Goal: Task Accomplishment & Management: Complete application form

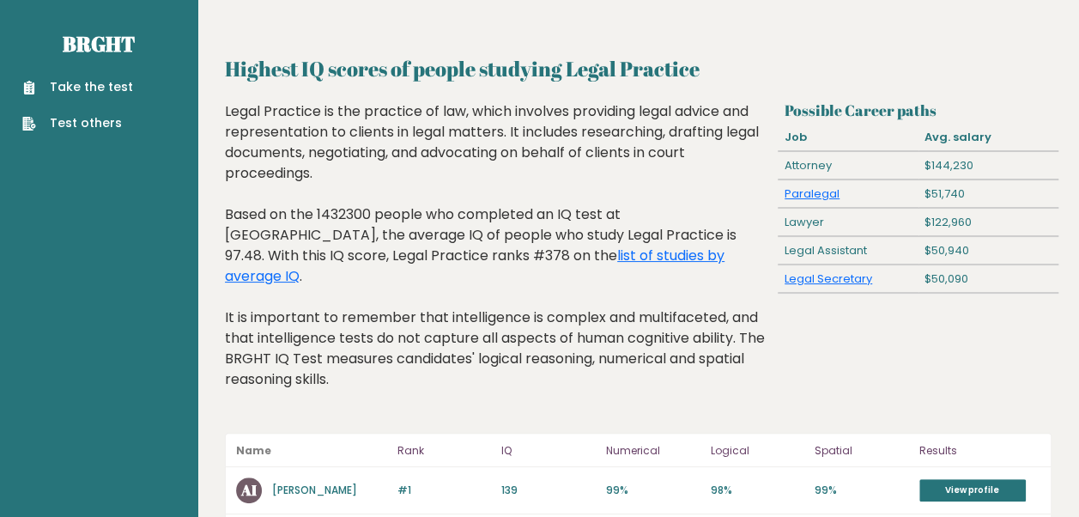
click at [108, 90] on link "Take the test" at bounding box center [77, 87] width 111 height 18
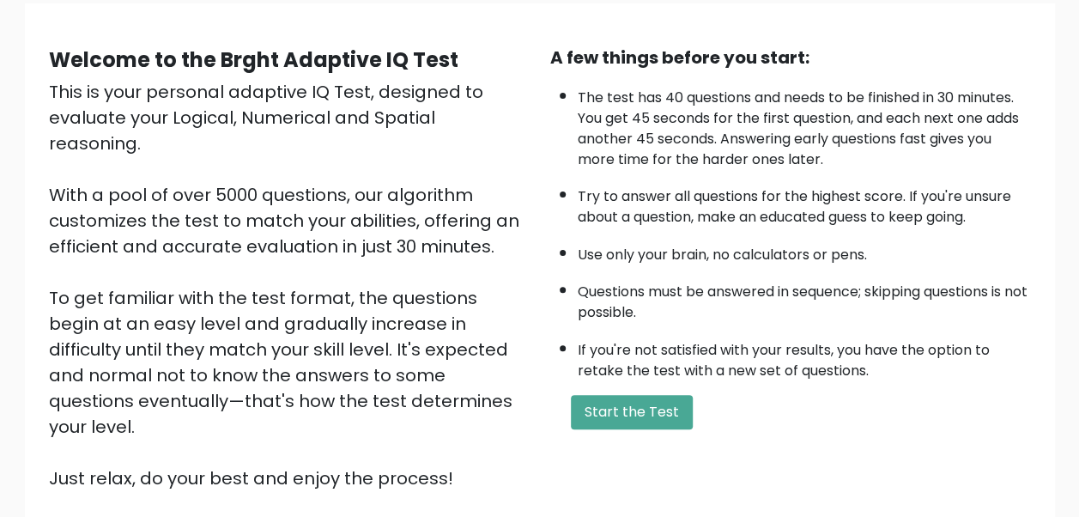
scroll to position [126, 0]
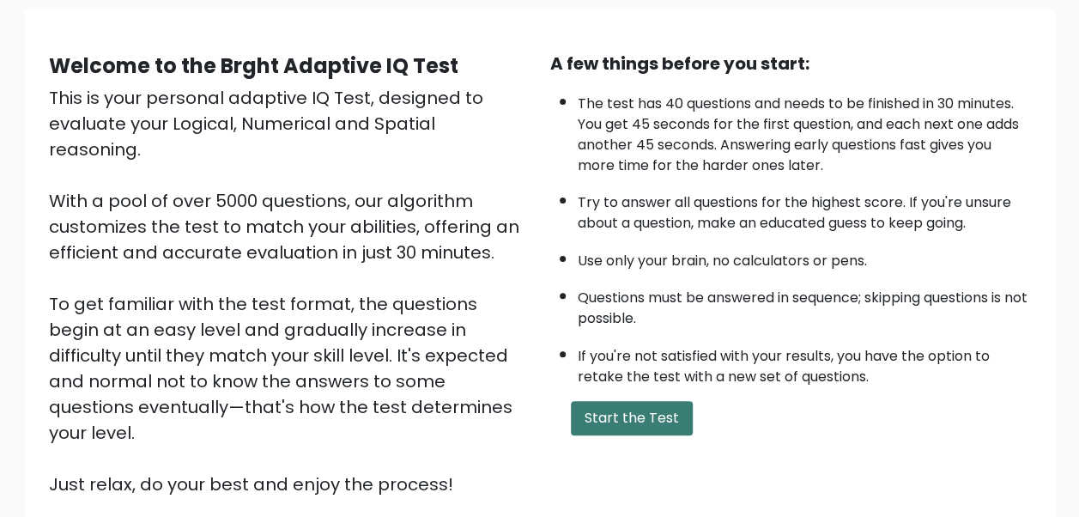
click at [621, 414] on button "Start the Test" at bounding box center [632, 418] width 122 height 34
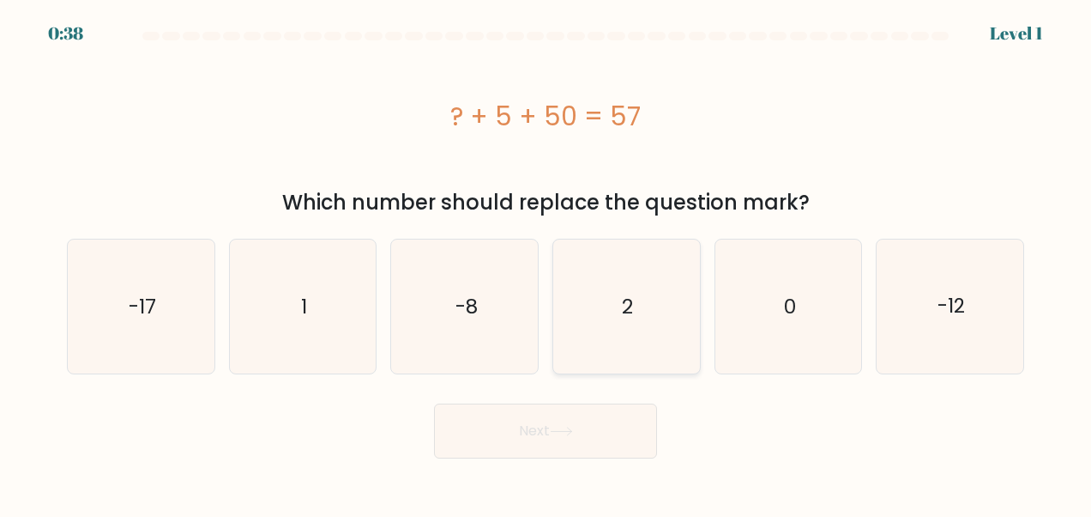
click at [630, 320] on icon "2" at bounding box center [626, 306] width 134 height 134
click at [547, 263] on input "d. 2" at bounding box center [546, 260] width 1 height 4
radio input "true"
click at [565, 427] on icon at bounding box center [561, 430] width 23 height 9
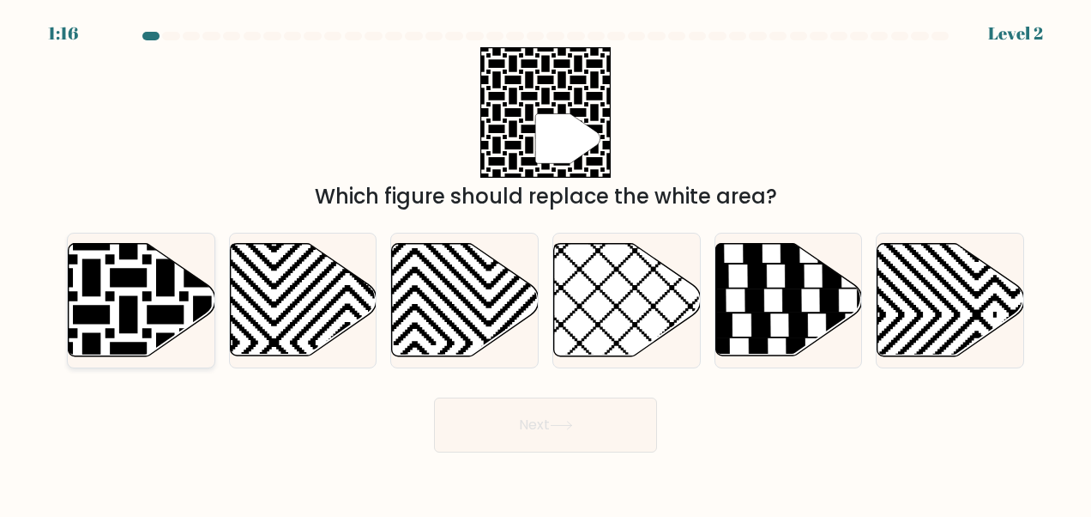
click at [110, 285] on icon at bounding box center [91, 240] width 295 height 295
click at [546, 263] on input "a." at bounding box center [546, 260] width 1 height 4
radio input "true"
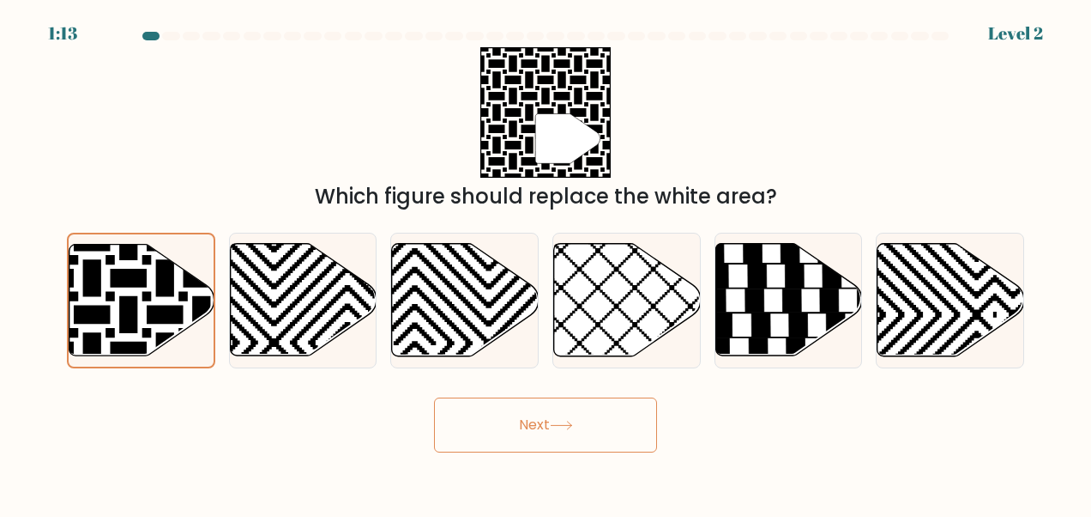
click at [529, 429] on button "Next" at bounding box center [545, 424] width 223 height 55
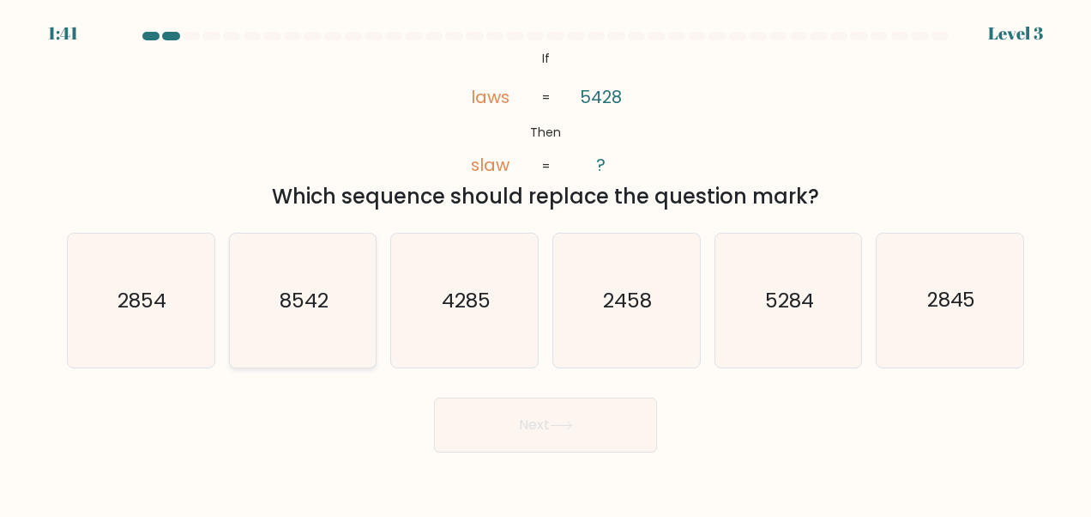
click at [326, 316] on icon "8542" at bounding box center [303, 300] width 134 height 134
click at [546, 263] on input "b. 8542" at bounding box center [546, 260] width 1 height 4
radio input "true"
click at [541, 423] on button "Next" at bounding box center [545, 424] width 223 height 55
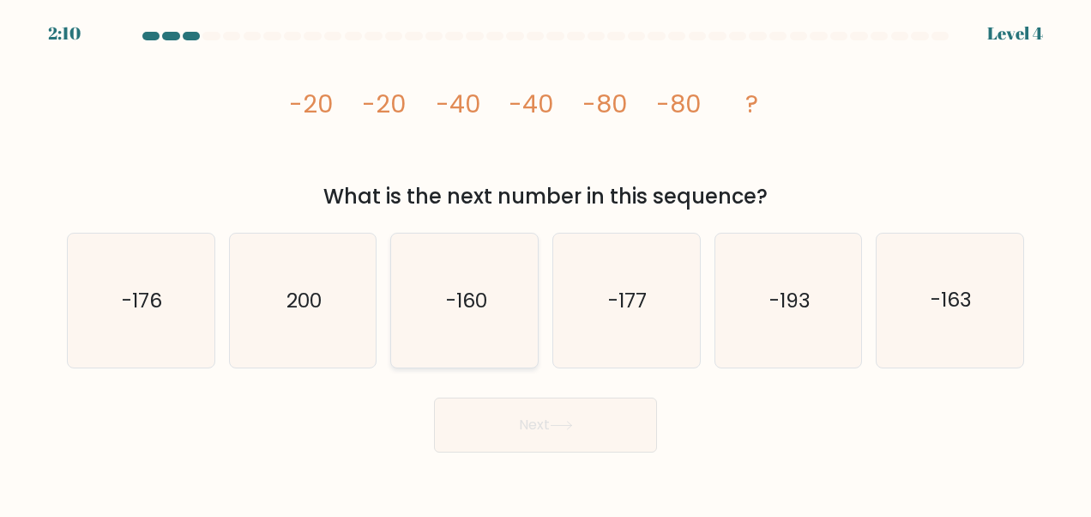
click at [453, 327] on icon "-160" at bounding box center [465, 300] width 134 height 134
click at [546, 263] on input "c. -160" at bounding box center [546, 260] width 1 height 4
radio input "true"
click at [573, 420] on icon at bounding box center [561, 424] width 23 height 9
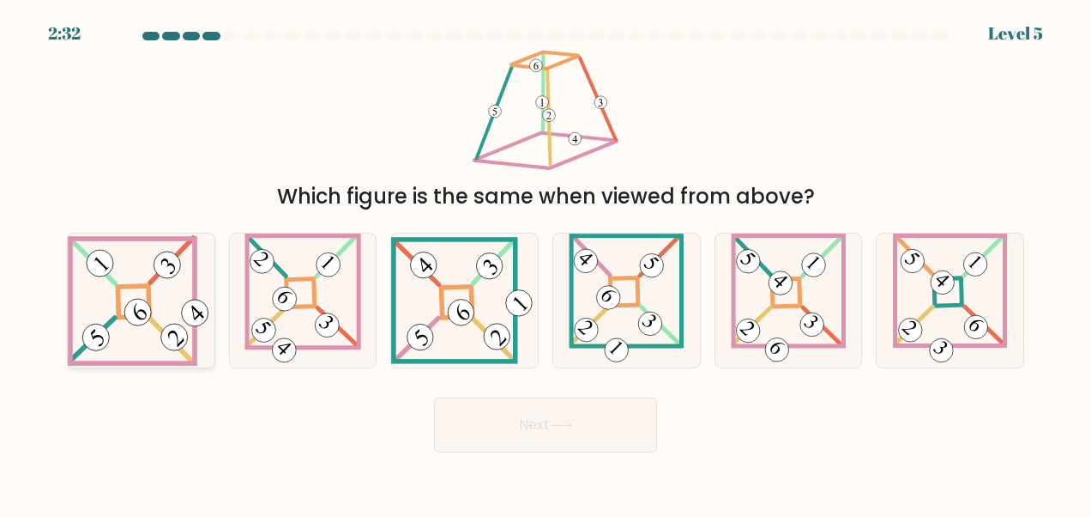
click at [128, 293] on icon at bounding box center [141, 300] width 147 height 130
click at [546, 263] on input "a." at bounding box center [546, 260] width 1 height 4
radio input "true"
click at [565, 415] on button "Next" at bounding box center [545, 424] width 223 height 55
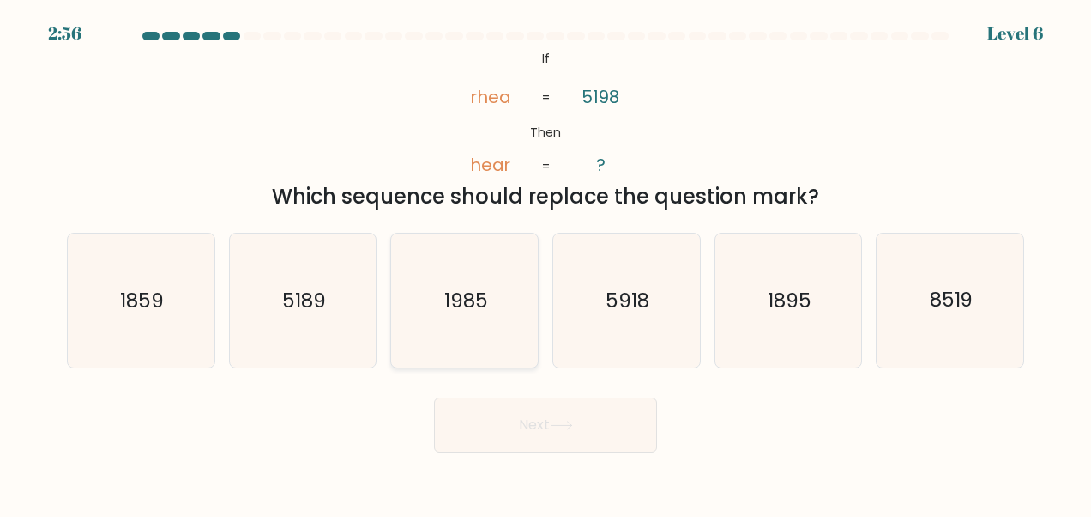
click at [489, 324] on icon "1985" at bounding box center [465, 300] width 134 height 134
click at [546, 263] on input "c. 1985" at bounding box center [546, 260] width 1 height 4
radio input "true"
click at [535, 431] on button "Next" at bounding box center [545, 424] width 223 height 55
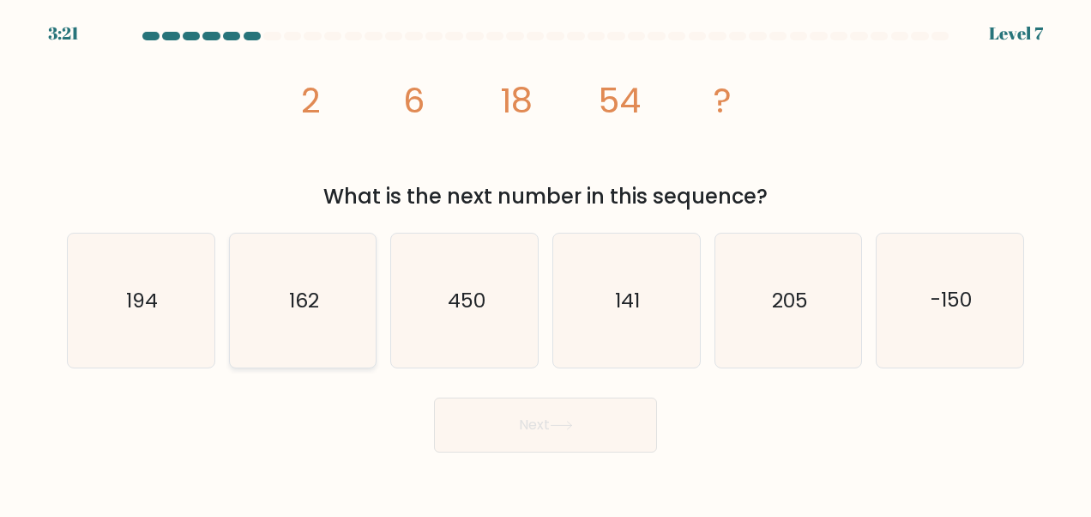
click at [317, 323] on icon "162" at bounding box center [303, 300] width 134 height 134
click at [546, 263] on input "b. 162" at bounding box center [546, 260] width 1 height 4
radio input "true"
click at [523, 422] on button "Next" at bounding box center [545, 424] width 223 height 55
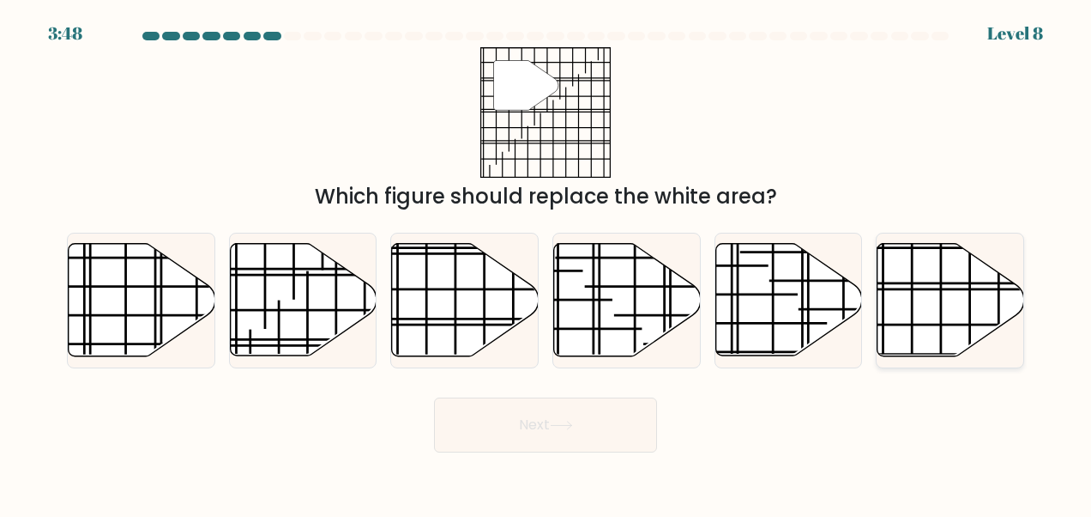
click at [958, 324] on line at bounding box center [996, 324] width 293 height 0
click at [547, 263] on input "f." at bounding box center [546, 260] width 1 height 4
radio input "true"
click at [591, 417] on button "Next" at bounding box center [545, 424] width 223 height 55
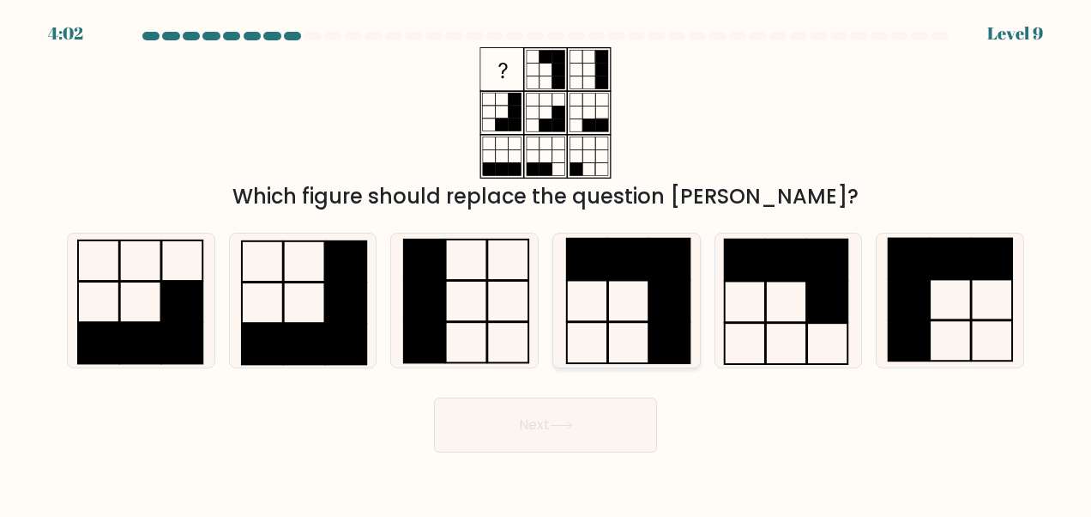
click at [623, 287] on icon at bounding box center [626, 300] width 134 height 134
click at [547, 263] on input "d." at bounding box center [546, 260] width 1 height 4
radio input "true"
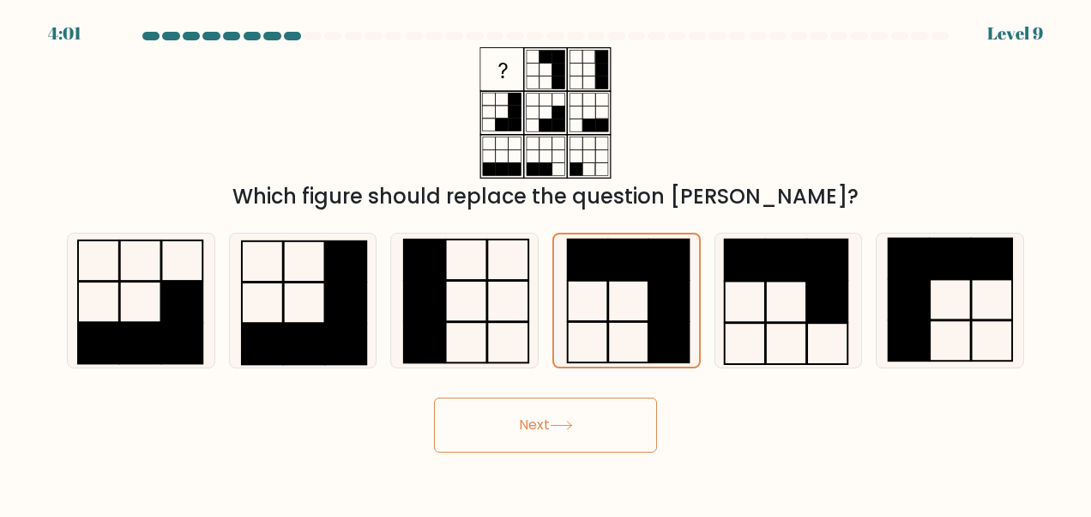
click at [578, 424] on button "Next" at bounding box center [545, 424] width 223 height 55
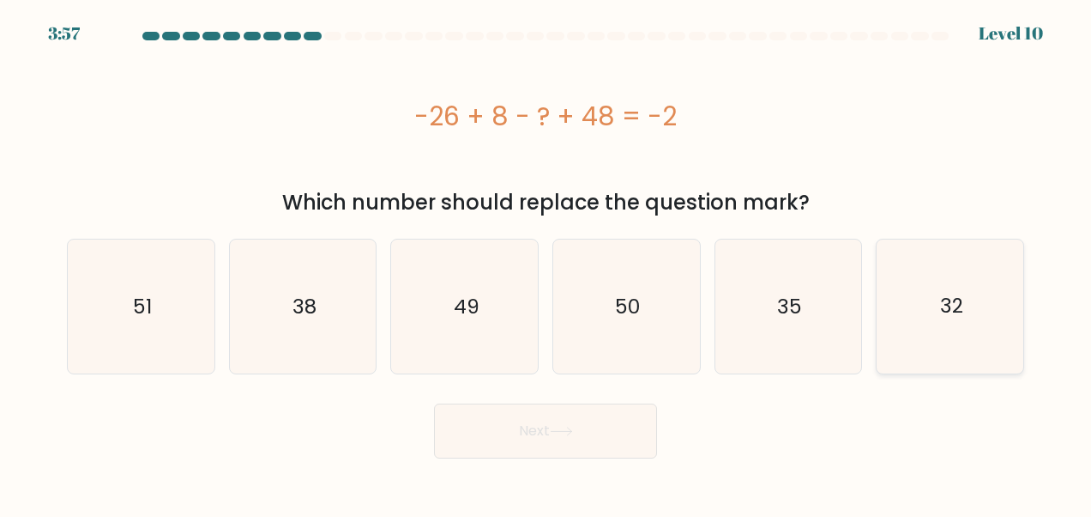
click at [985, 305] on icon "32" at bounding box center [951, 306] width 134 height 134
click at [547, 263] on input "f. 32" at bounding box center [546, 260] width 1 height 4
radio input "true"
click at [505, 431] on button "Next" at bounding box center [545, 430] width 223 height 55
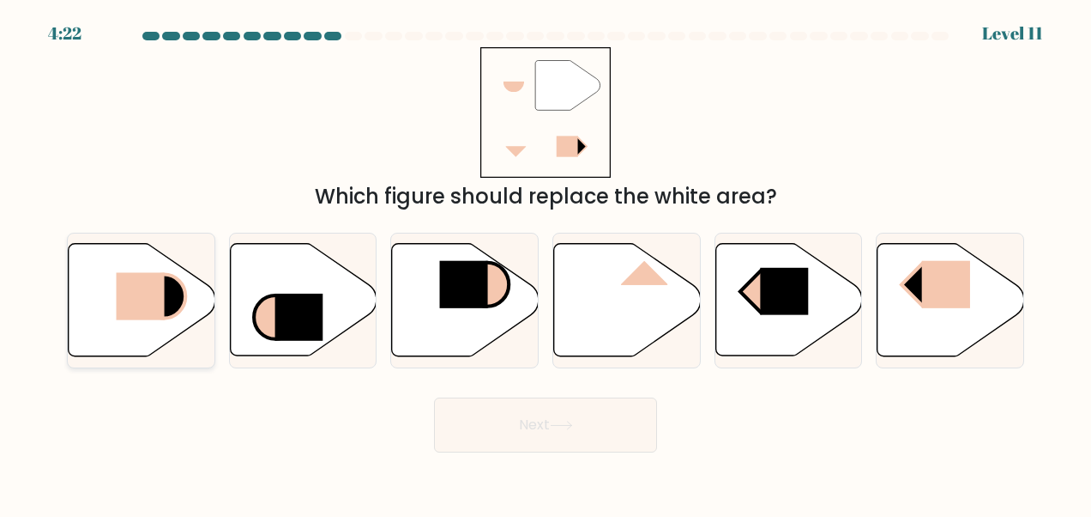
click at [149, 298] on rect at bounding box center [140, 296] width 48 height 47
click at [546, 263] on input "a." at bounding box center [546, 260] width 1 height 4
radio input "true"
click at [565, 422] on icon at bounding box center [561, 424] width 23 height 9
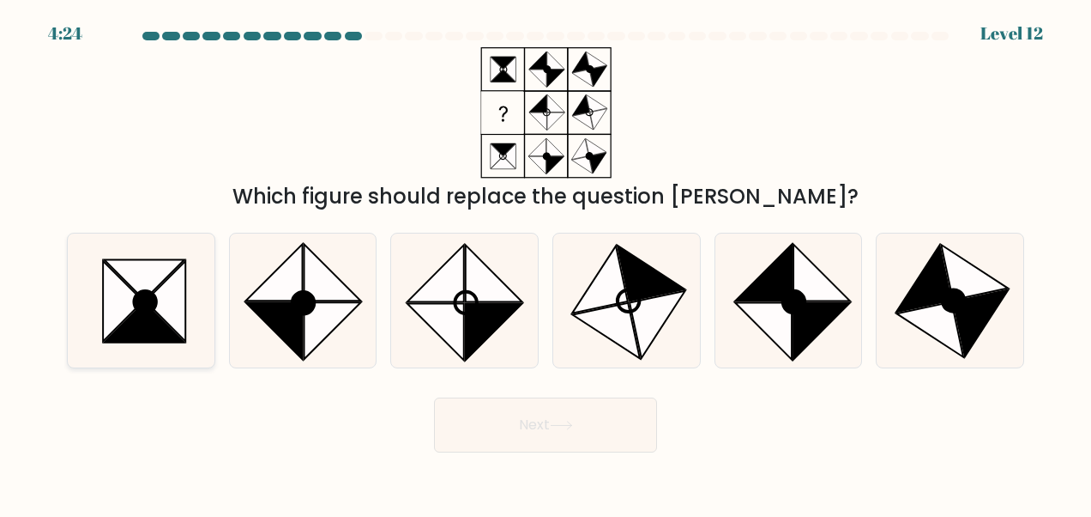
click at [149, 297] on icon at bounding box center [145, 301] width 21 height 21
click at [546, 263] on input "a." at bounding box center [546, 260] width 1 height 4
radio input "true"
click at [549, 426] on button "Next" at bounding box center [545, 424] width 223 height 55
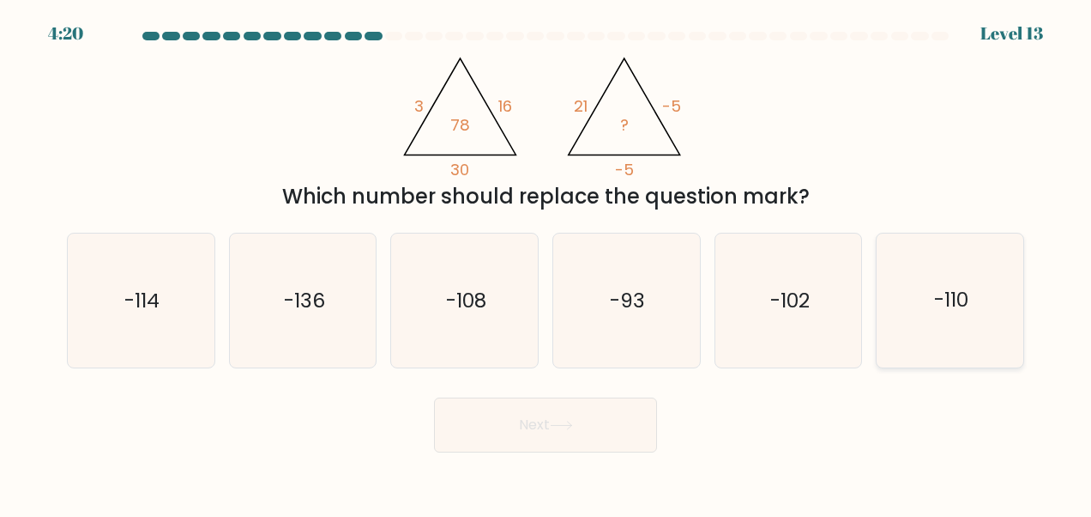
click at [953, 305] on text "-110" at bounding box center [951, 300] width 34 height 27
click at [547, 263] on input "f. -110" at bounding box center [546, 260] width 1 height 4
radio input "true"
click at [594, 429] on button "Next" at bounding box center [545, 424] width 223 height 55
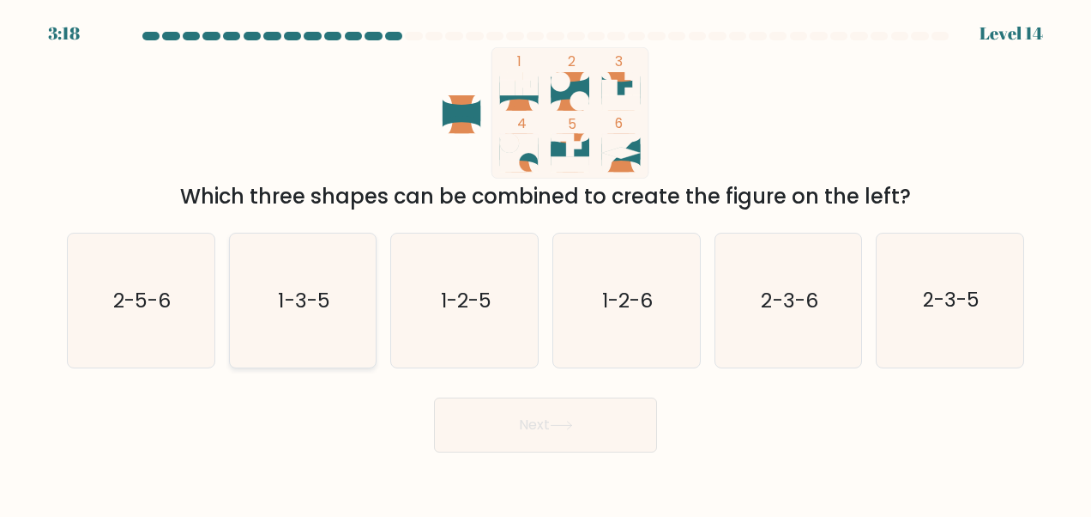
click at [323, 307] on text "1-3-5" at bounding box center [304, 300] width 51 height 27
click at [546, 263] on input "b. 1-3-5" at bounding box center [546, 260] width 1 height 4
radio input "true"
click at [529, 422] on button "Next" at bounding box center [545, 424] width 223 height 55
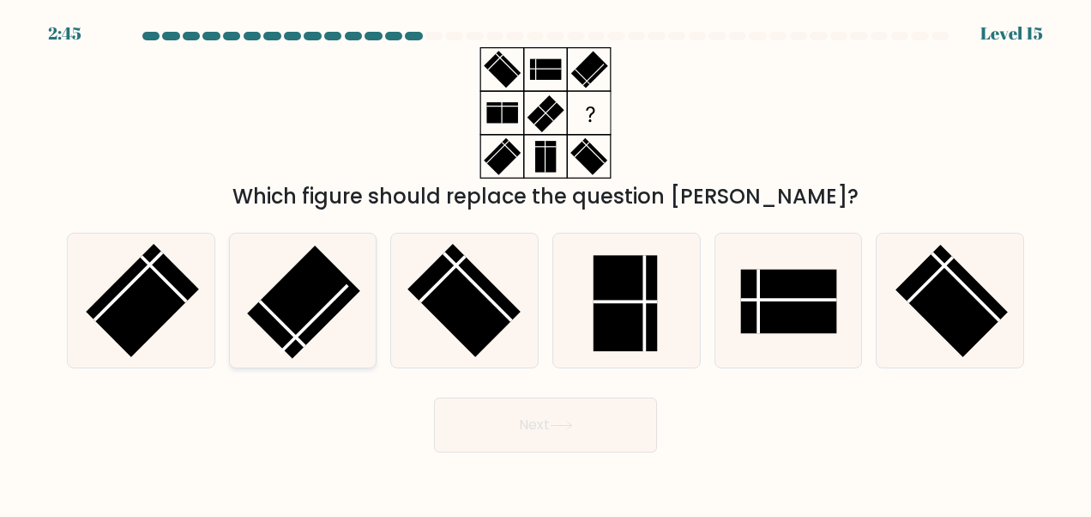
click at [309, 293] on rect at bounding box center [303, 301] width 112 height 112
click at [546, 263] on input "b." at bounding box center [546, 260] width 1 height 4
radio input "true"
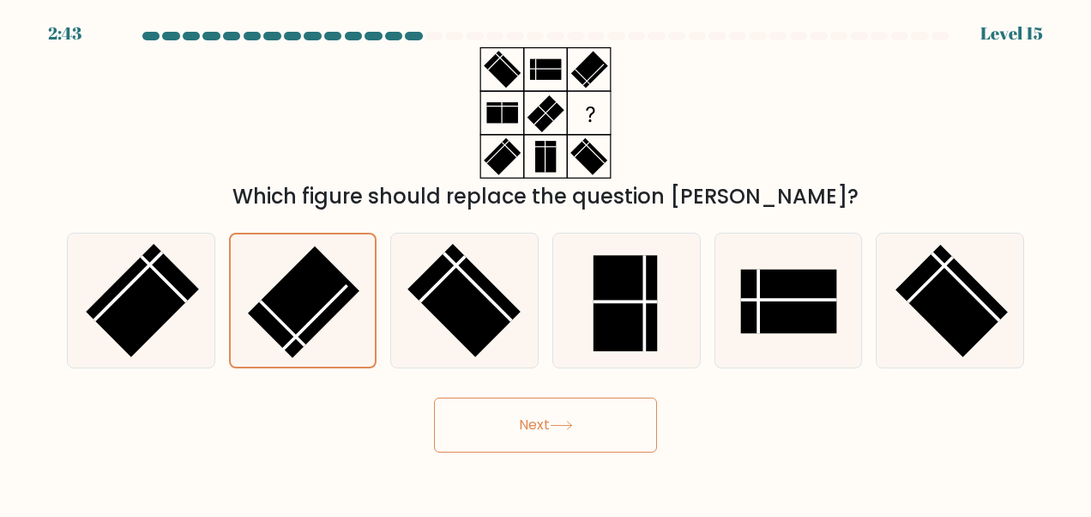
click at [568, 426] on icon at bounding box center [561, 424] width 23 height 9
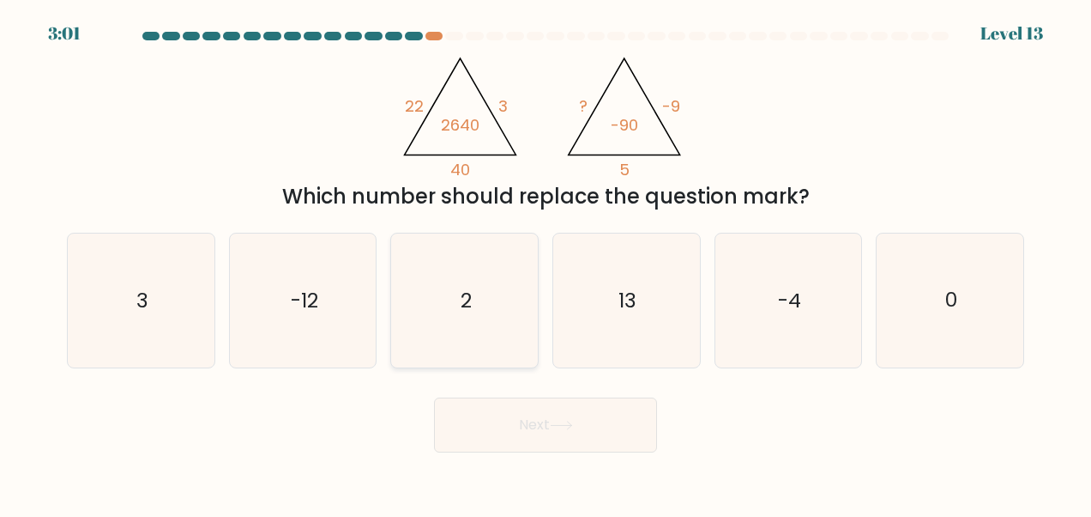
click at [498, 293] on icon "2" at bounding box center [465, 300] width 134 height 134
click at [546, 263] on input "c. 2" at bounding box center [546, 260] width 1 height 4
radio input "true"
click at [537, 422] on button "Next" at bounding box center [545, 424] width 223 height 55
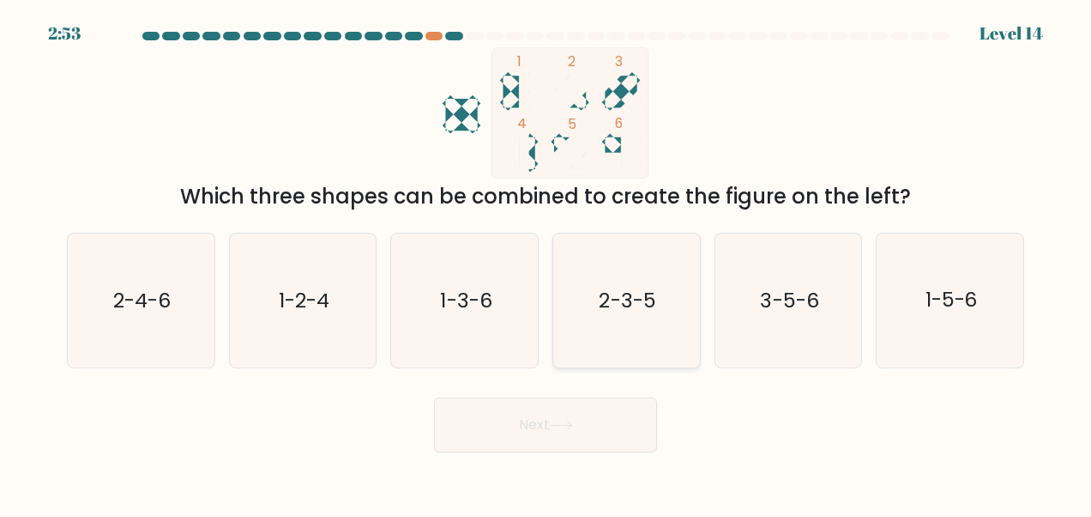
click at [613, 322] on icon "2-3-5" at bounding box center [626, 300] width 134 height 134
click at [547, 263] on input "d. 2-3-5" at bounding box center [546, 260] width 1 height 4
radio input "true"
click at [557, 429] on icon at bounding box center [561, 424] width 23 height 9
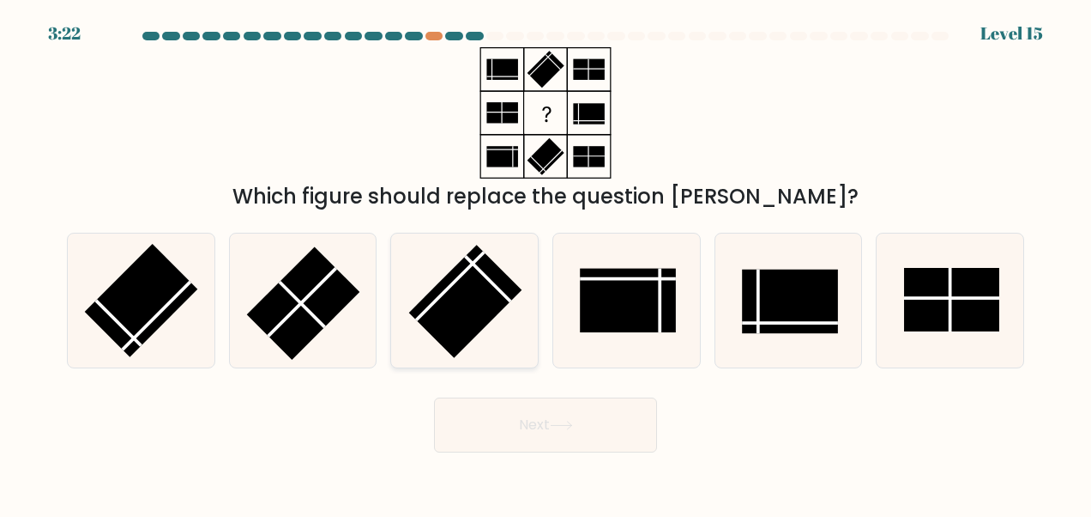
click at [463, 285] on rect at bounding box center [464, 301] width 112 height 112
click at [546, 263] on input "c." at bounding box center [546, 260] width 1 height 4
radio input "true"
click at [578, 420] on button "Next" at bounding box center [545, 424] width 223 height 55
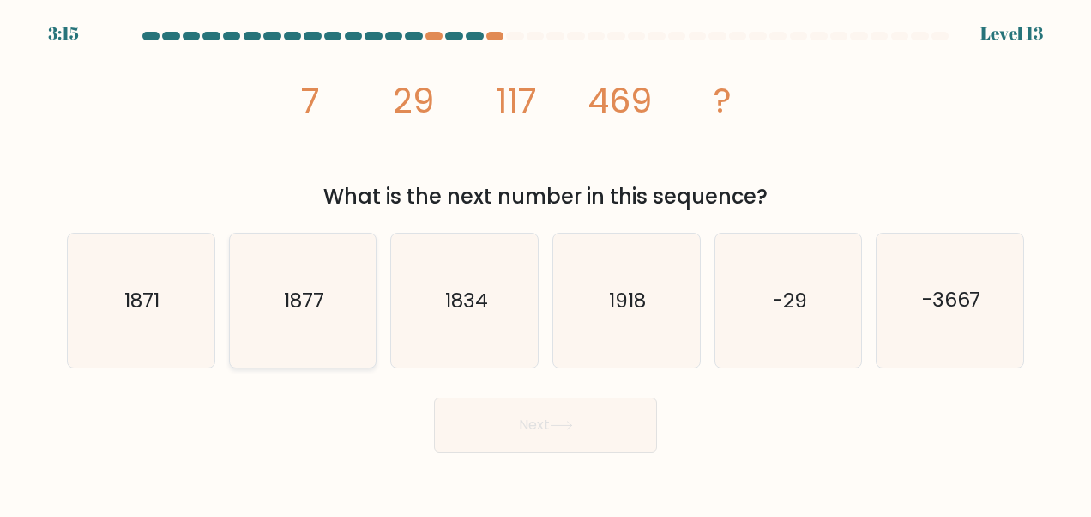
click at [309, 296] on text "1877" at bounding box center [304, 300] width 40 height 27
click at [546, 263] on input "b. 1877" at bounding box center [546, 260] width 1 height 4
radio input "true"
click at [582, 416] on button "Next" at bounding box center [545, 424] width 223 height 55
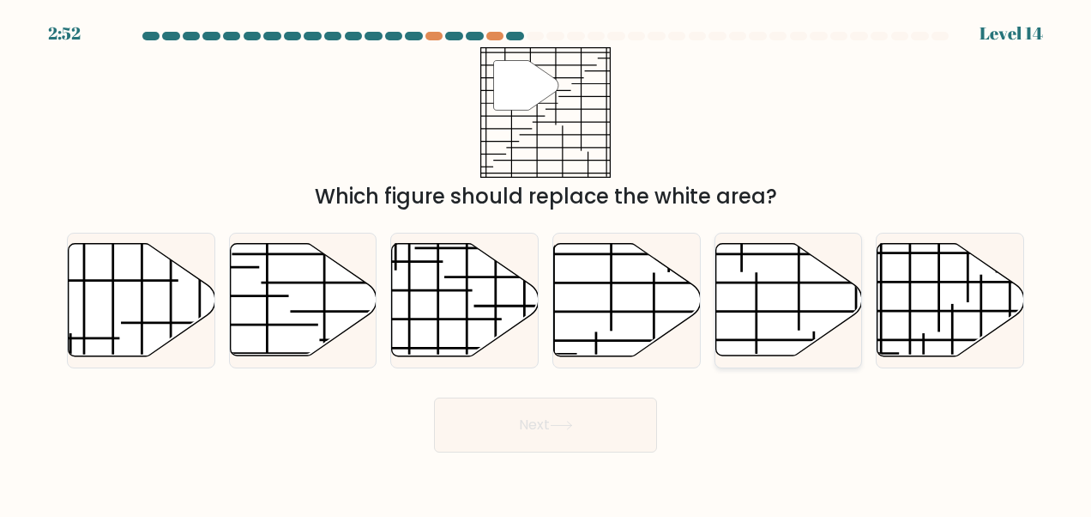
click at [808, 287] on icon at bounding box center [789, 300] width 147 height 112
click at [547, 263] on input "e." at bounding box center [546, 260] width 1 height 4
radio input "true"
click at [607, 429] on button "Next" at bounding box center [545, 424] width 223 height 55
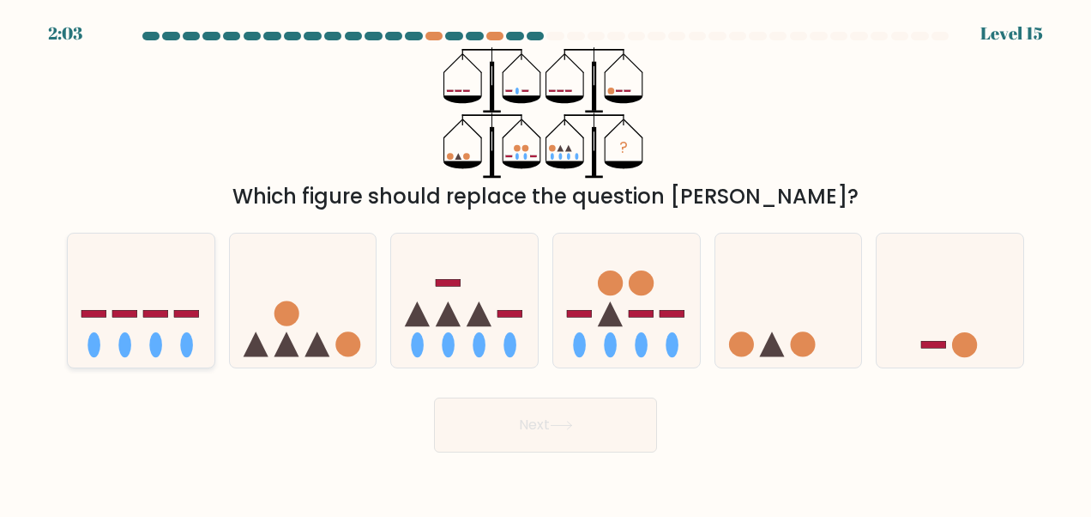
click at [130, 302] on icon at bounding box center [141, 299] width 147 height 121
click at [546, 263] on input "a." at bounding box center [546, 260] width 1 height 4
radio input "true"
click at [530, 436] on button "Next" at bounding box center [545, 424] width 223 height 55
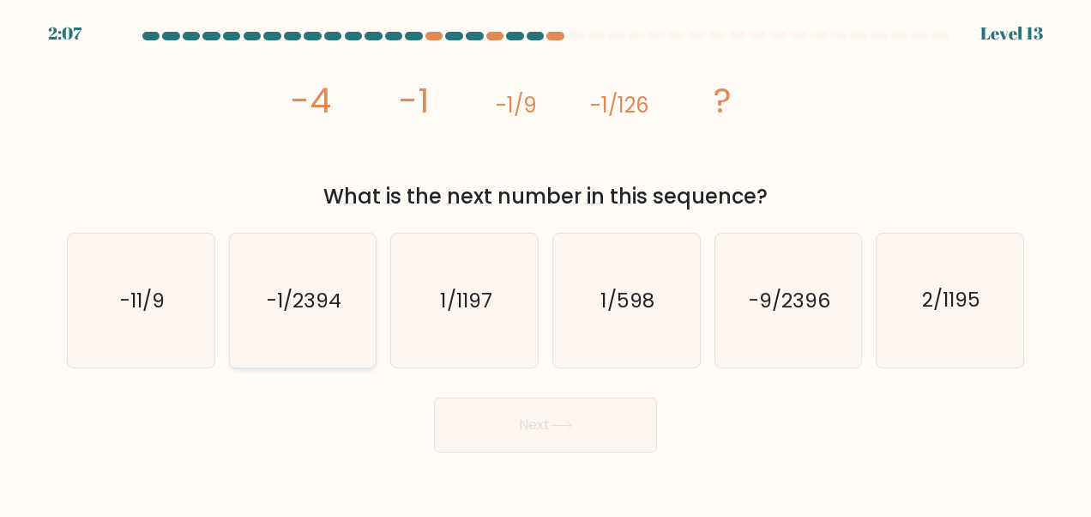
click at [348, 324] on icon "-1/2394" at bounding box center [303, 300] width 134 height 134
click at [546, 263] on input "b. -1/2394" at bounding box center [546, 260] width 1 height 4
radio input "true"
click at [551, 426] on button "Next" at bounding box center [545, 424] width 223 height 55
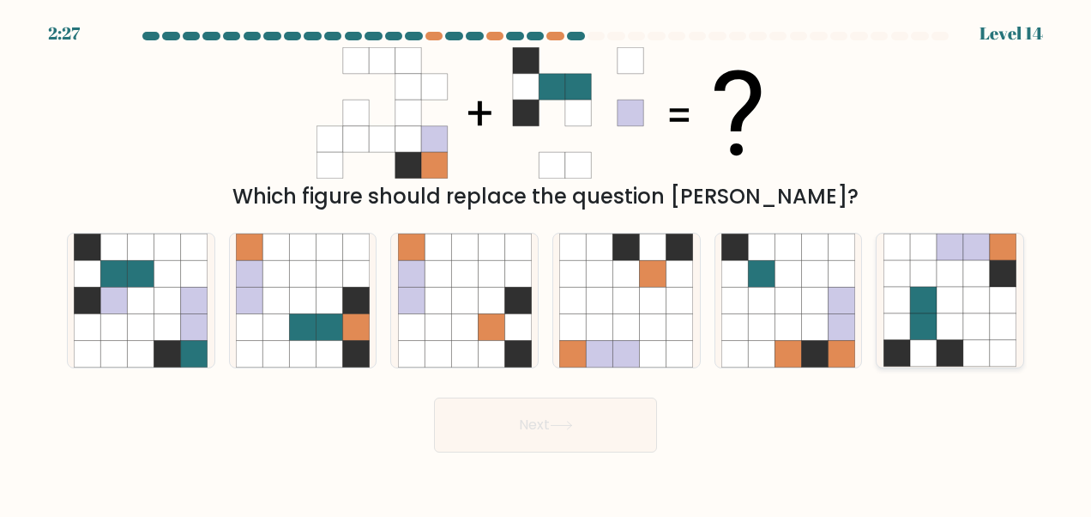
click at [1001, 280] on icon at bounding box center [1003, 273] width 27 height 27
click at [547, 263] on input "f." at bounding box center [546, 260] width 1 height 4
radio input "true"
click at [561, 410] on button "Next" at bounding box center [545, 424] width 223 height 55
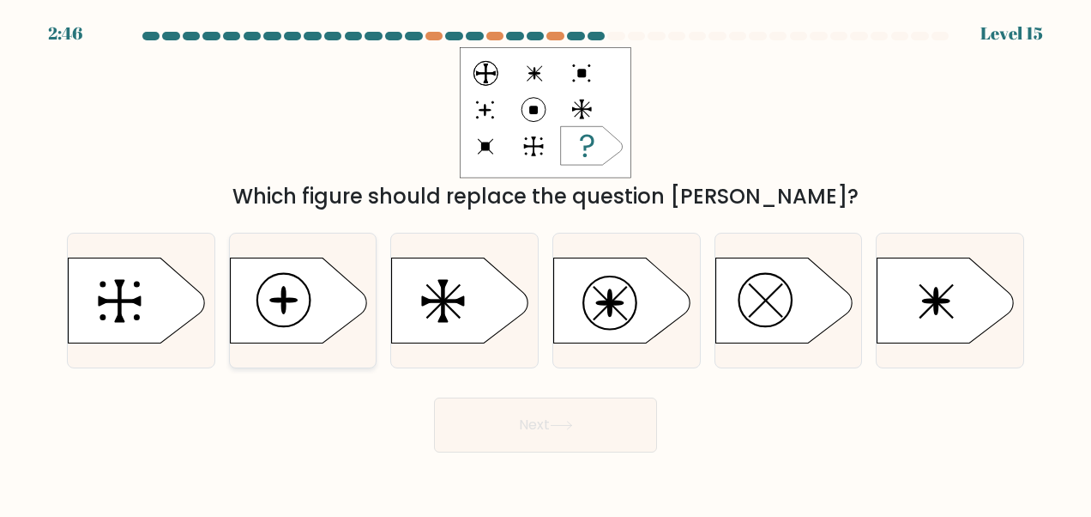
click at [317, 304] on icon at bounding box center [298, 300] width 137 height 86
click at [546, 263] on input "b." at bounding box center [546, 260] width 1 height 4
radio input "true"
click at [525, 432] on button "Next" at bounding box center [545, 424] width 223 height 55
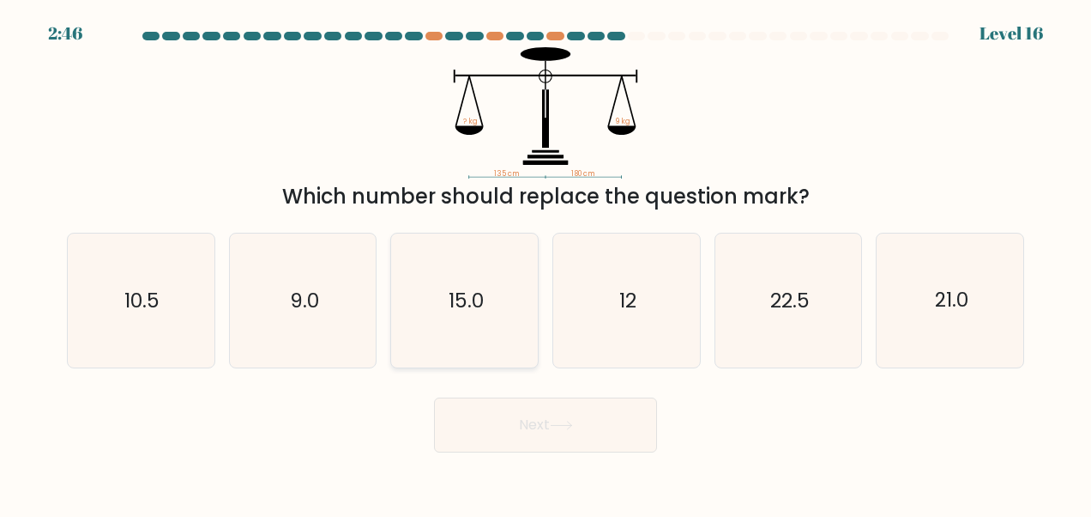
click at [507, 292] on icon "15.0" at bounding box center [465, 300] width 134 height 134
click at [546, 263] on input "c. 15.0" at bounding box center [546, 260] width 1 height 4
radio input "true"
click at [542, 421] on button "Next" at bounding box center [545, 424] width 223 height 55
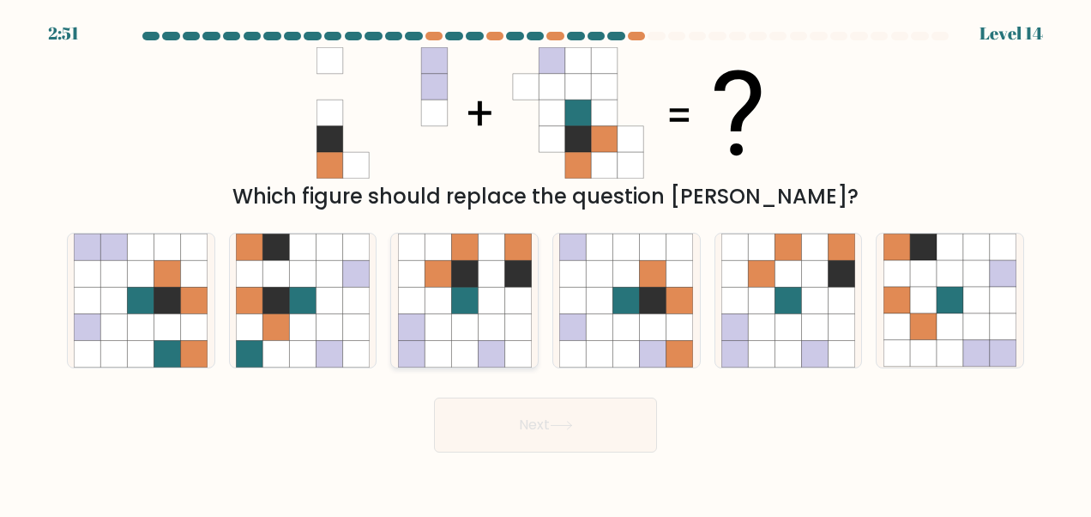
click at [460, 281] on icon at bounding box center [464, 273] width 27 height 27
click at [546, 263] on input "c." at bounding box center [546, 260] width 1 height 4
radio input "true"
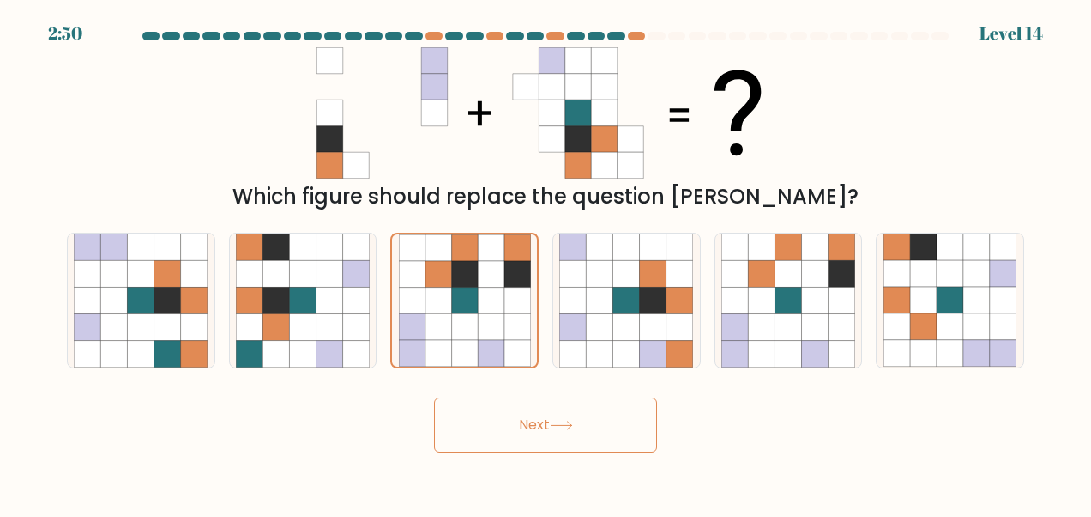
click at [537, 422] on button "Next" at bounding box center [545, 424] width 223 height 55
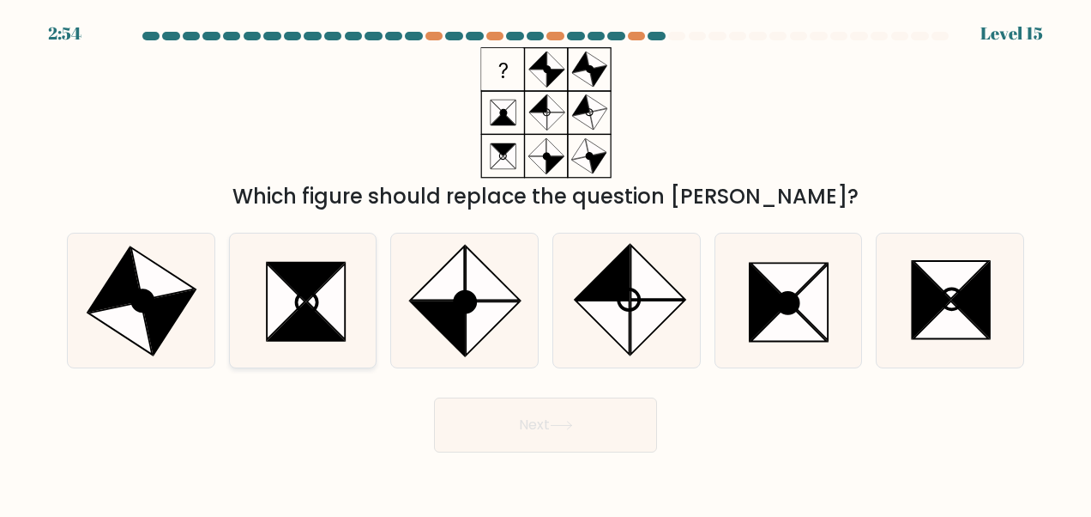
click at [335, 313] on icon at bounding box center [326, 301] width 38 height 76
click at [546, 263] on input "b." at bounding box center [546, 260] width 1 height 4
radio input "true"
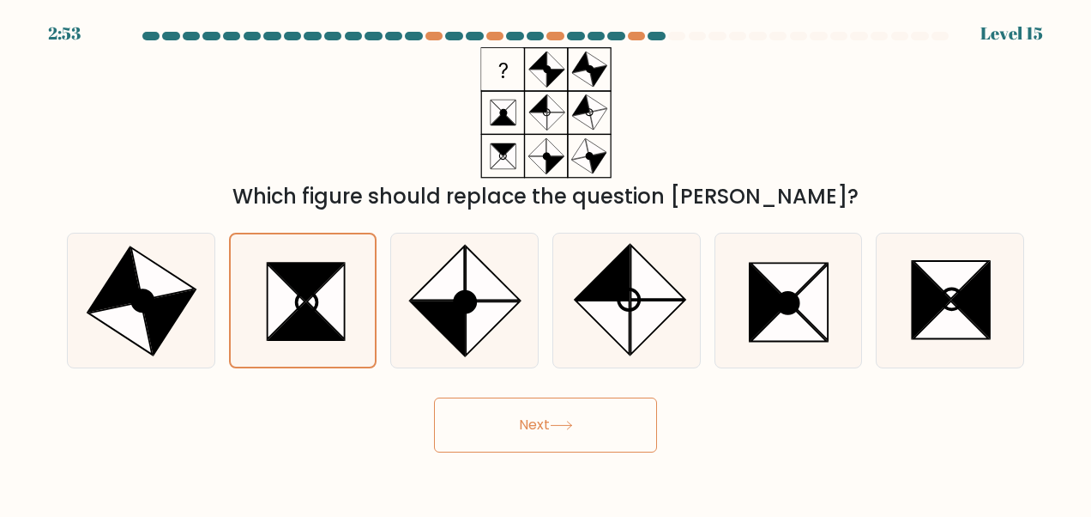
click at [511, 434] on button "Next" at bounding box center [545, 424] width 223 height 55
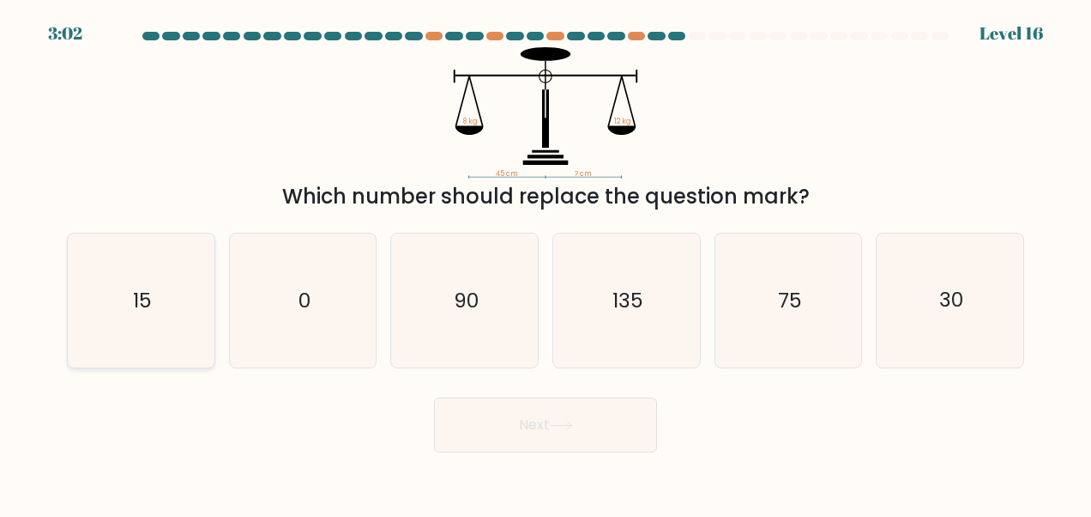
click at [118, 335] on icon "15" at bounding box center [141, 300] width 134 height 134
click at [546, 263] on input "a. 15" at bounding box center [546, 260] width 1 height 4
radio input "true"
click at [915, 336] on icon "30" at bounding box center [951, 300] width 134 height 134
click at [547, 263] on input "f. 30" at bounding box center [546, 260] width 1 height 4
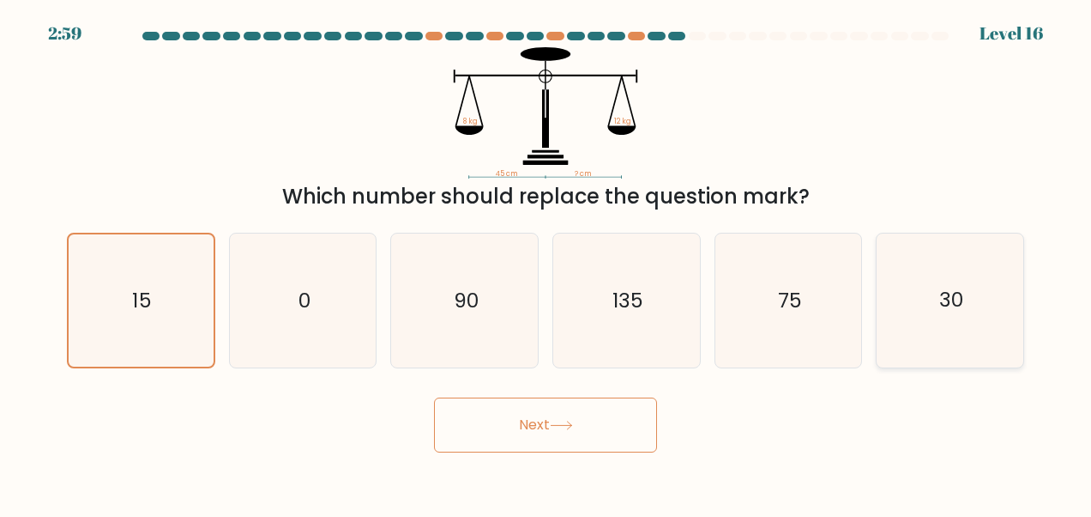
radio input "true"
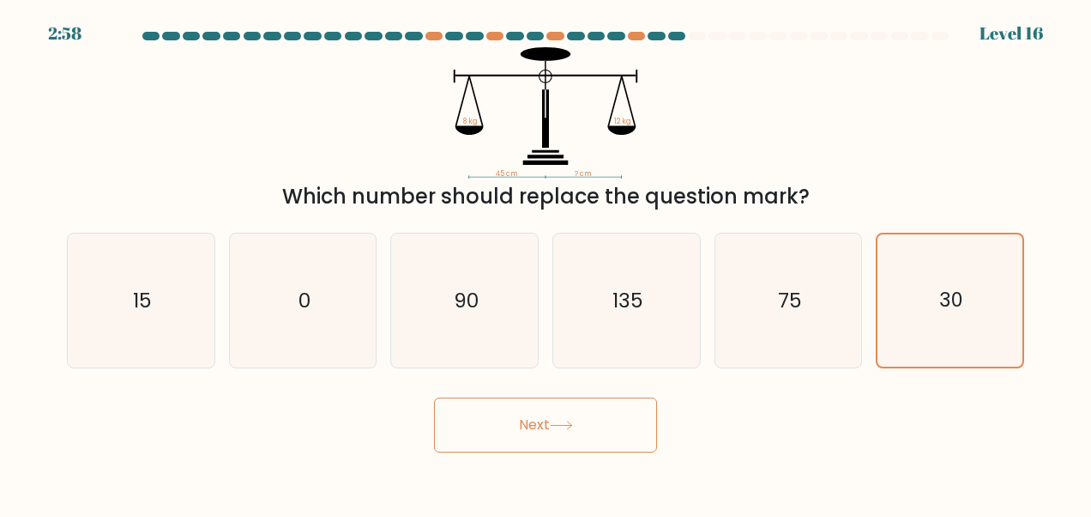
click at [633, 430] on button "Next" at bounding box center [545, 424] width 223 height 55
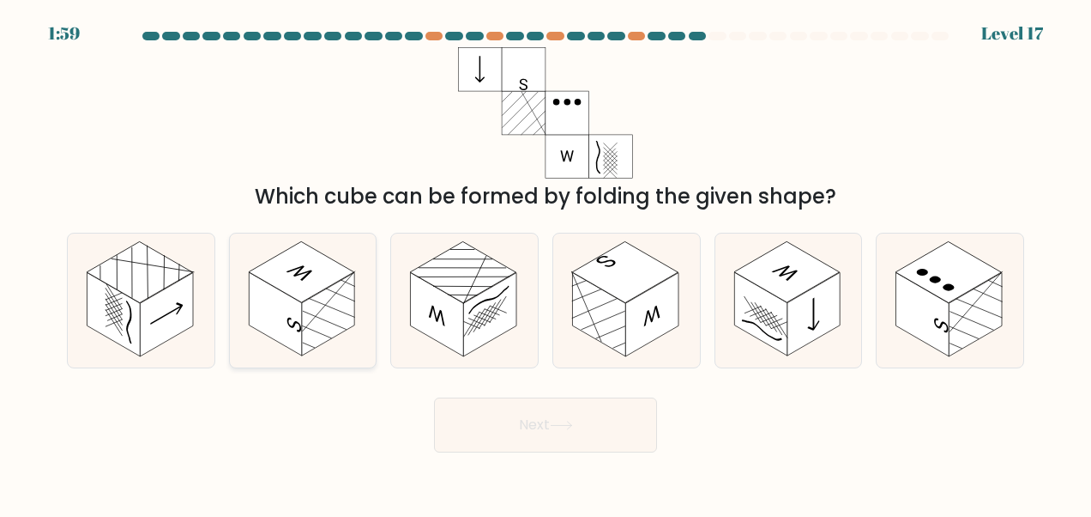
click at [341, 304] on rect at bounding box center [328, 314] width 53 height 83
click at [546, 263] on input "b." at bounding box center [546, 260] width 1 height 4
radio input "true"
click at [590, 426] on button "Next" at bounding box center [545, 424] width 223 height 55
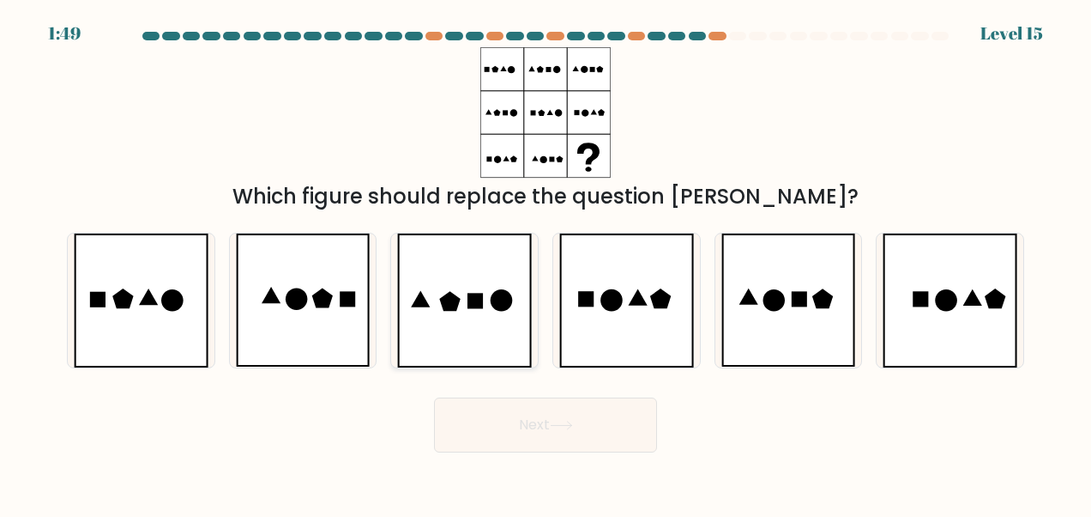
click at [472, 305] on icon at bounding box center [475, 300] width 15 height 15
click at [546, 263] on input "c." at bounding box center [546, 260] width 1 height 4
radio input "true"
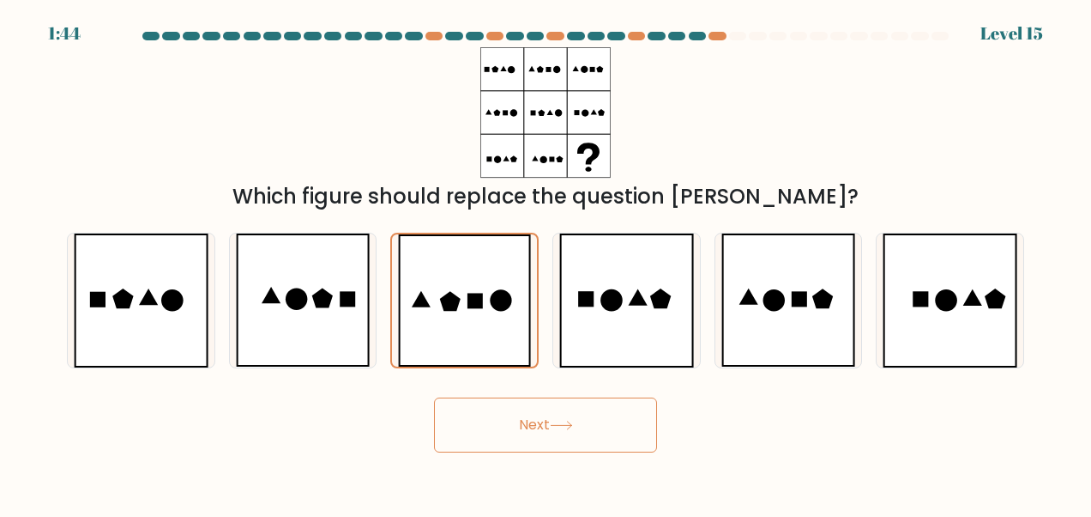
click at [555, 423] on icon at bounding box center [561, 424] width 23 height 9
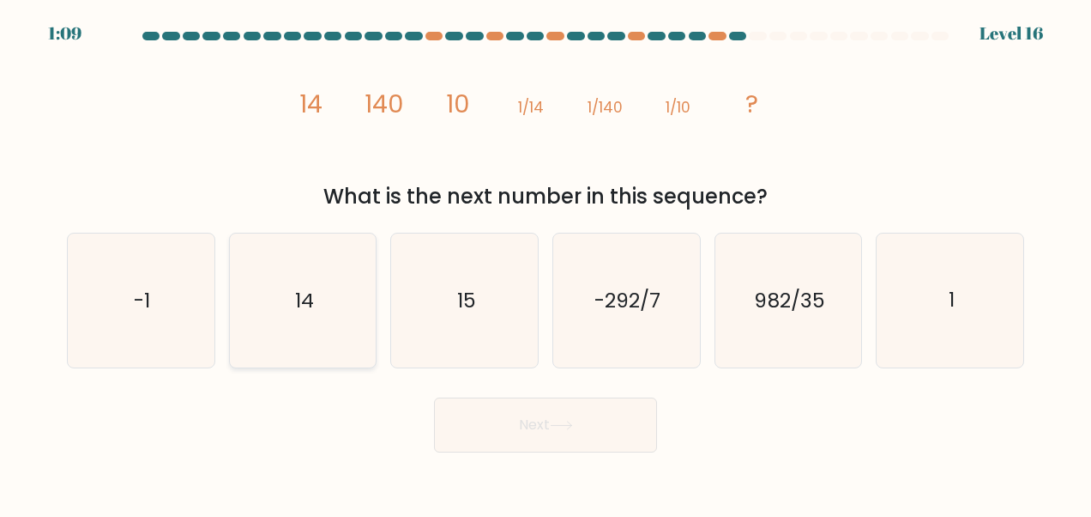
click at [312, 311] on text "14" at bounding box center [304, 300] width 19 height 27
click at [546, 263] on input "b. 14" at bounding box center [546, 260] width 1 height 4
radio input "true"
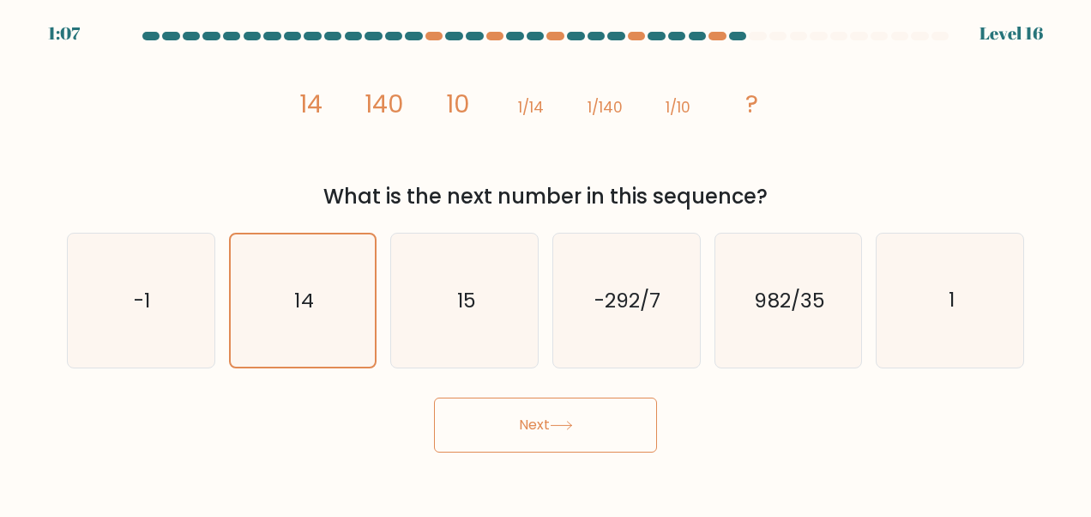
click at [559, 426] on icon at bounding box center [561, 424] width 23 height 9
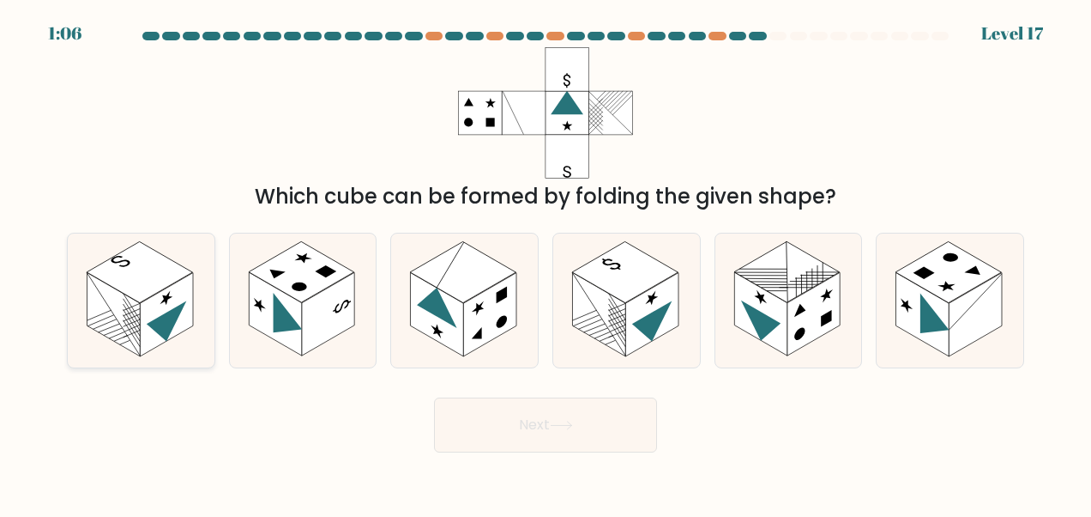
click at [130, 299] on rect at bounding box center [113, 313] width 53 height 83
click at [546, 263] on input "a." at bounding box center [546, 260] width 1 height 4
radio input "true"
click at [500, 412] on button "Next" at bounding box center [545, 424] width 223 height 55
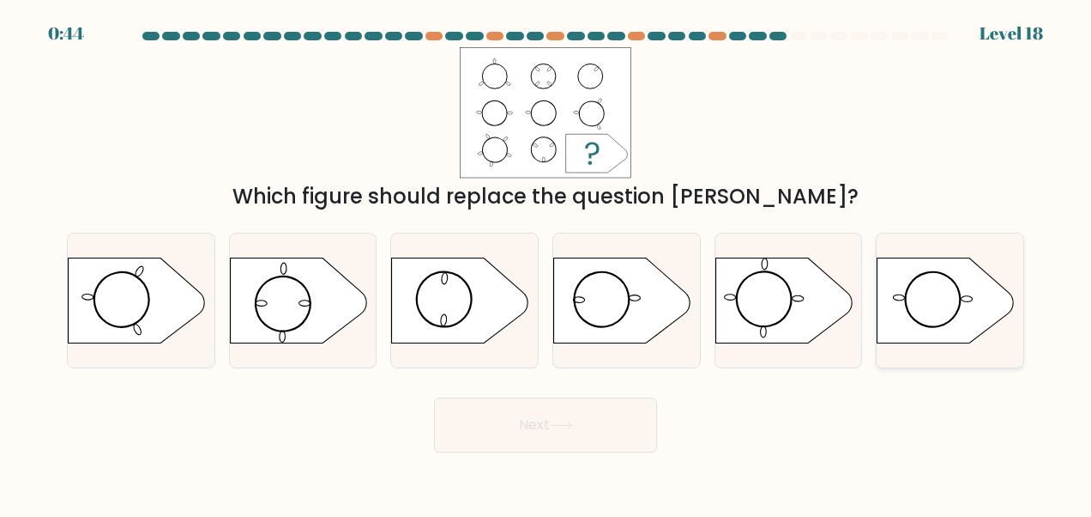
click at [958, 317] on icon at bounding box center [946, 300] width 137 height 86
click at [547, 263] on input "f." at bounding box center [546, 260] width 1 height 4
radio input "true"
click at [608, 424] on button "Next" at bounding box center [545, 424] width 223 height 55
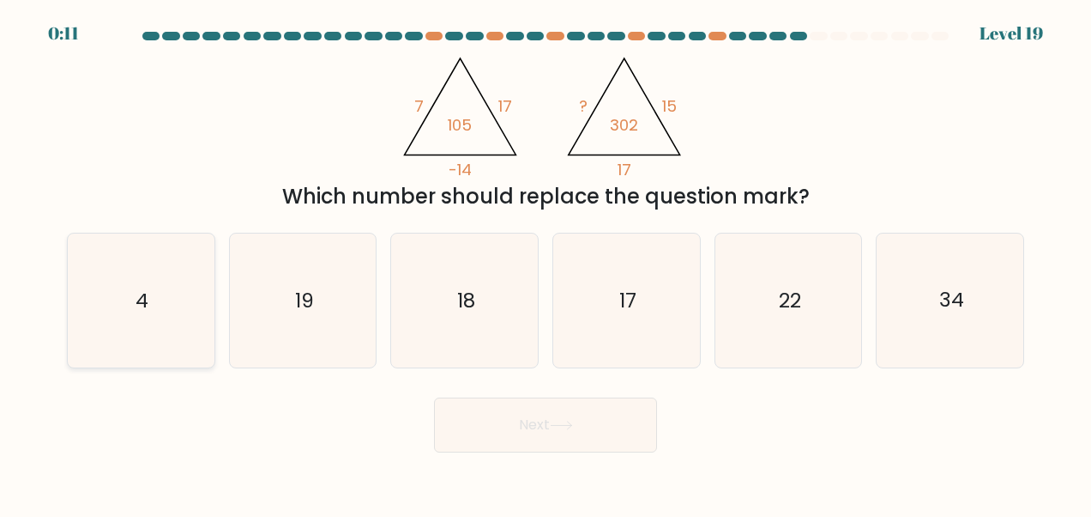
click at [131, 299] on icon "4" at bounding box center [141, 300] width 134 height 134
click at [546, 263] on input "a. 4" at bounding box center [546, 260] width 1 height 4
radio input "true"
click at [609, 429] on button "Next" at bounding box center [545, 424] width 223 height 55
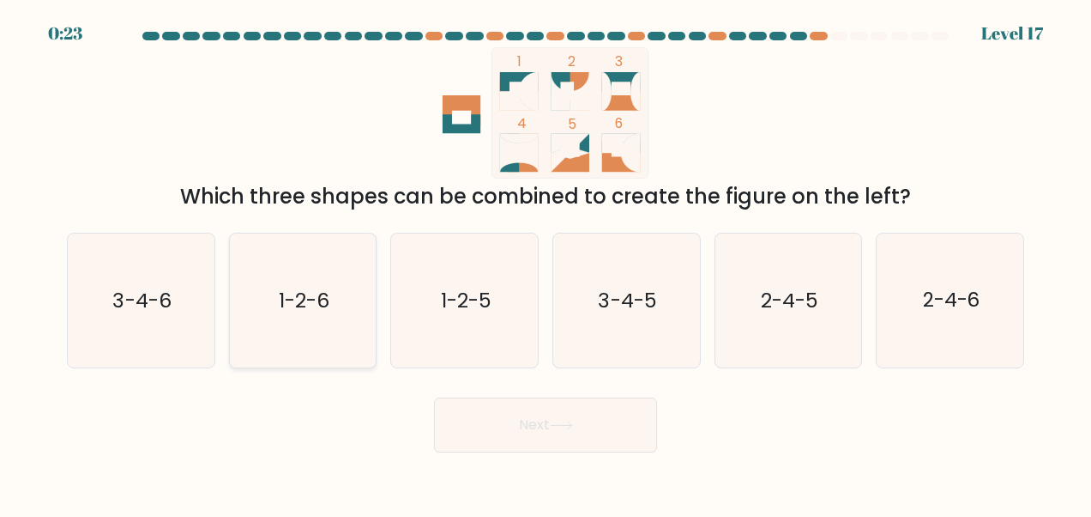
click at [292, 297] on text "1-2-6" at bounding box center [304, 300] width 51 height 27
click at [546, 263] on input "b. 1-2-6" at bounding box center [546, 260] width 1 height 4
radio input "true"
click at [595, 427] on button "Next" at bounding box center [545, 424] width 223 height 55
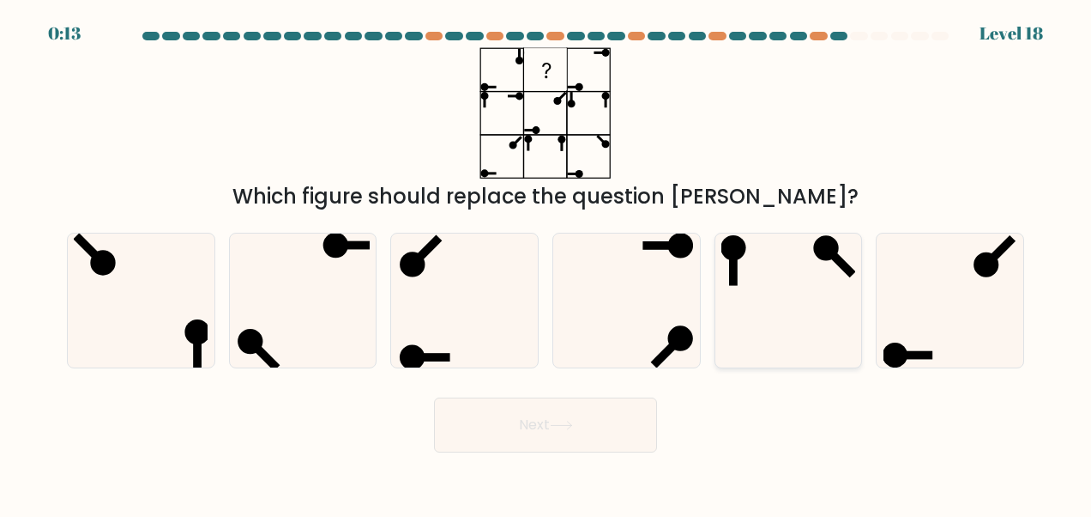
click at [808, 326] on icon at bounding box center [789, 300] width 134 height 134
click at [547, 263] on input "e." at bounding box center [546, 260] width 1 height 4
radio input "true"
click at [554, 432] on button "Next" at bounding box center [545, 424] width 223 height 55
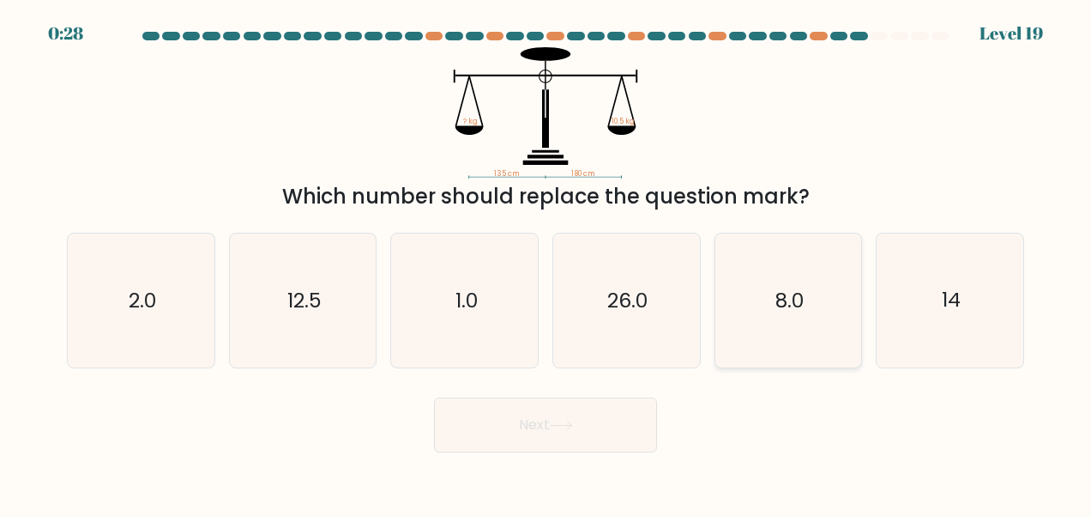
click at [819, 319] on icon "8.0" at bounding box center [789, 300] width 134 height 134
click at [547, 263] on input "e. 8.0" at bounding box center [546, 260] width 1 height 4
radio input "true"
click at [573, 426] on icon at bounding box center [561, 424] width 23 height 9
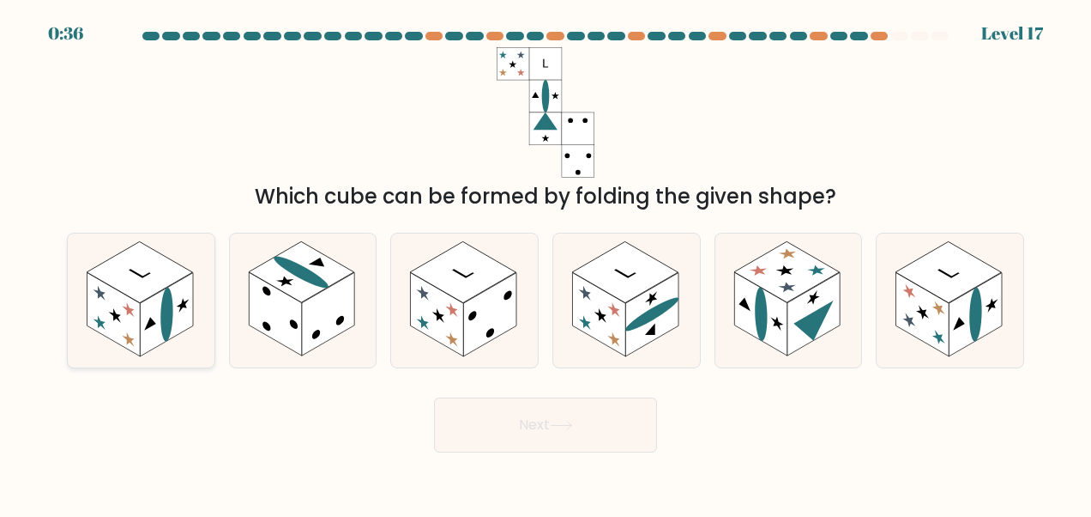
click at [154, 312] on rect at bounding box center [166, 314] width 53 height 83
click at [546, 263] on input "a." at bounding box center [546, 260] width 1 height 4
radio input "true"
click at [582, 438] on button "Next" at bounding box center [545, 424] width 223 height 55
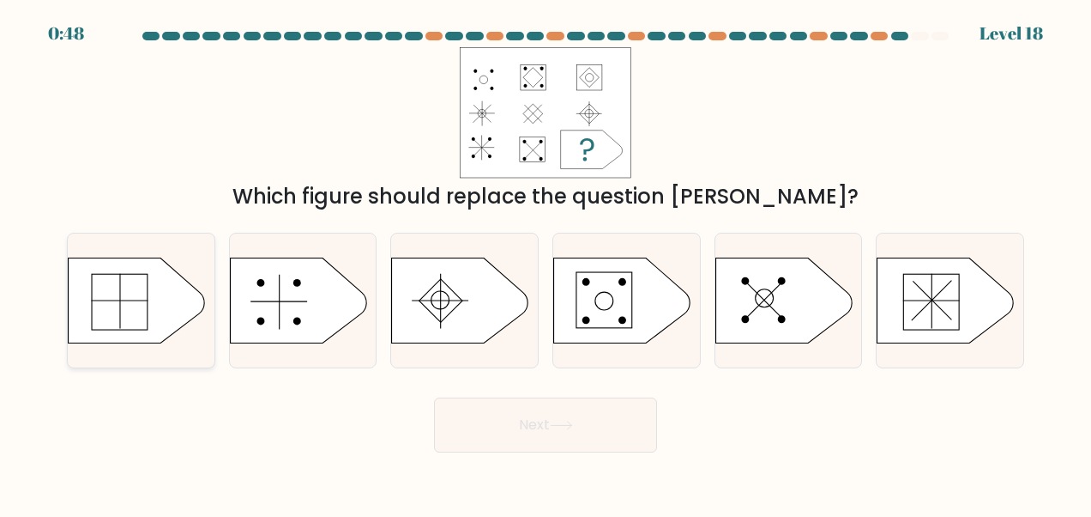
click at [145, 316] on icon at bounding box center [137, 300] width 137 height 86
click at [546, 263] on input "a." at bounding box center [546, 260] width 1 height 4
radio input "true"
click at [580, 436] on button "Next" at bounding box center [545, 424] width 223 height 55
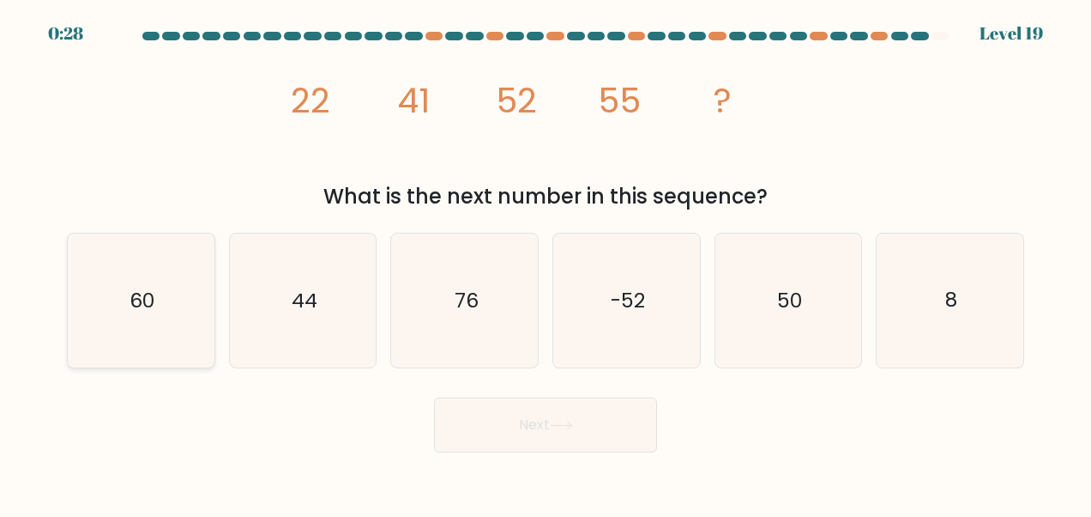
click at [163, 288] on icon "60" at bounding box center [141, 300] width 134 height 134
click at [546, 263] on input "a. 60" at bounding box center [546, 260] width 1 height 4
radio input "true"
click at [538, 424] on button "Next" at bounding box center [545, 424] width 223 height 55
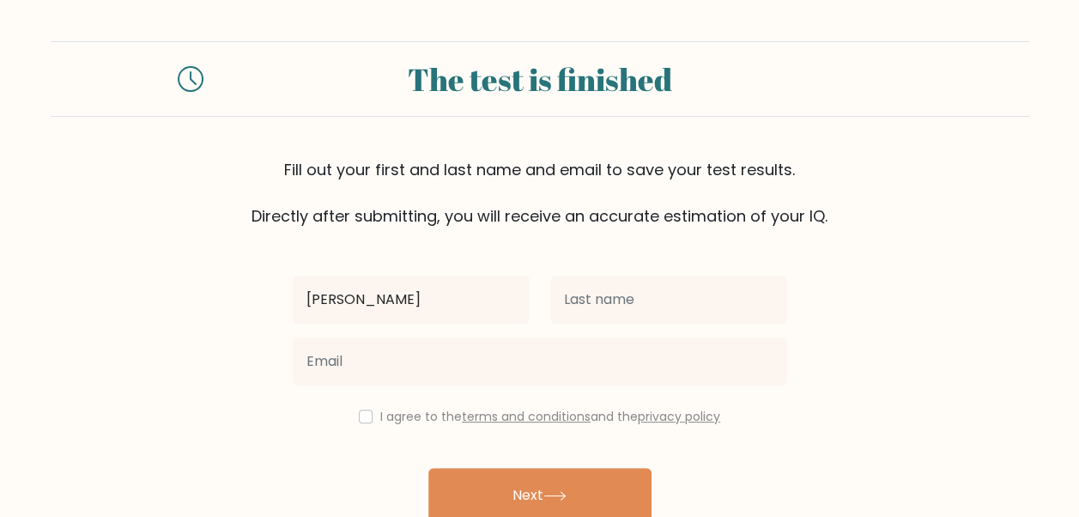
type input "[PERSON_NAME]"
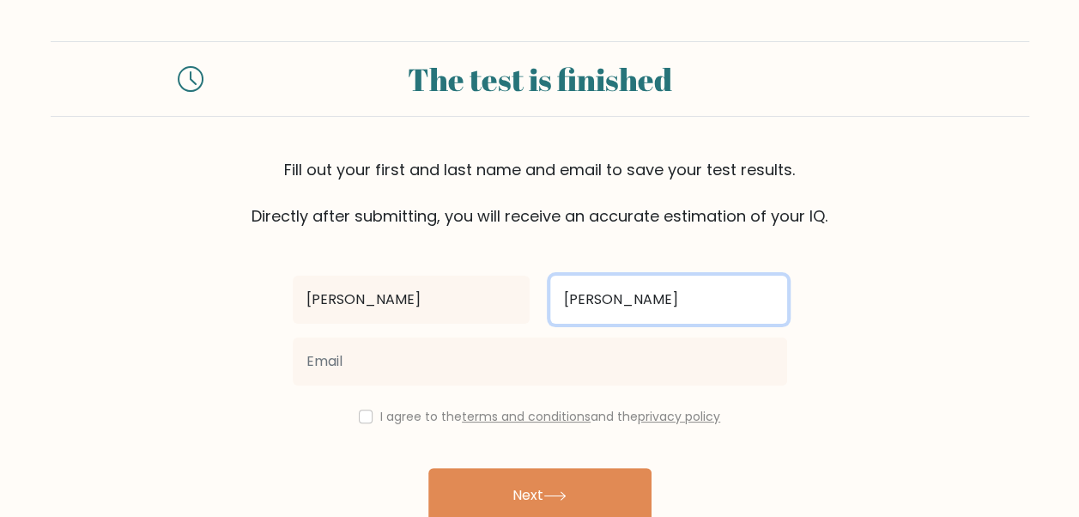
type input "[PERSON_NAME]"
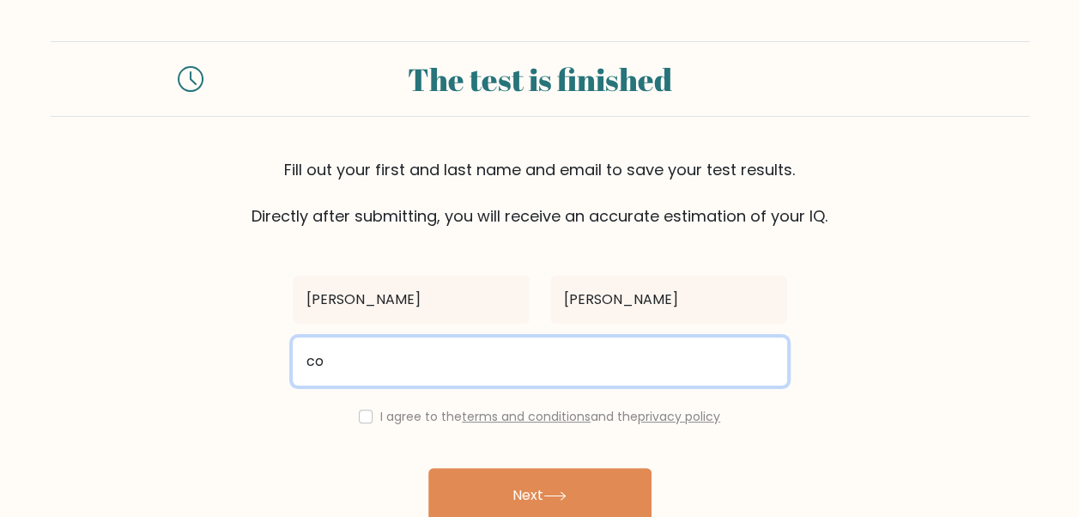
type input "c"
type input "[EMAIL_ADDRESS][DOMAIN_NAME]"
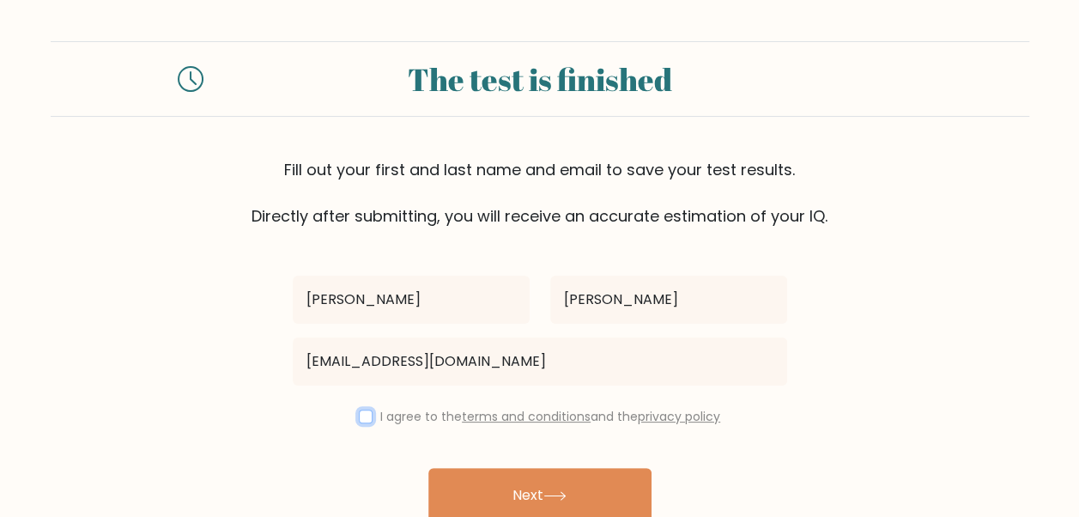
click at [364, 419] on input "checkbox" at bounding box center [366, 416] width 14 height 14
checkbox input "true"
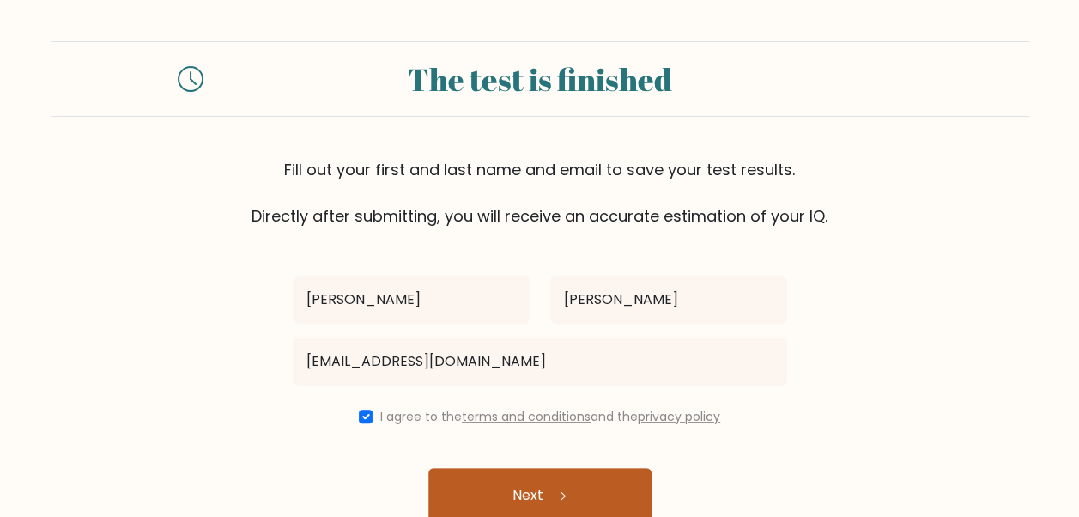
click at [529, 495] on button "Next" at bounding box center [539, 495] width 223 height 55
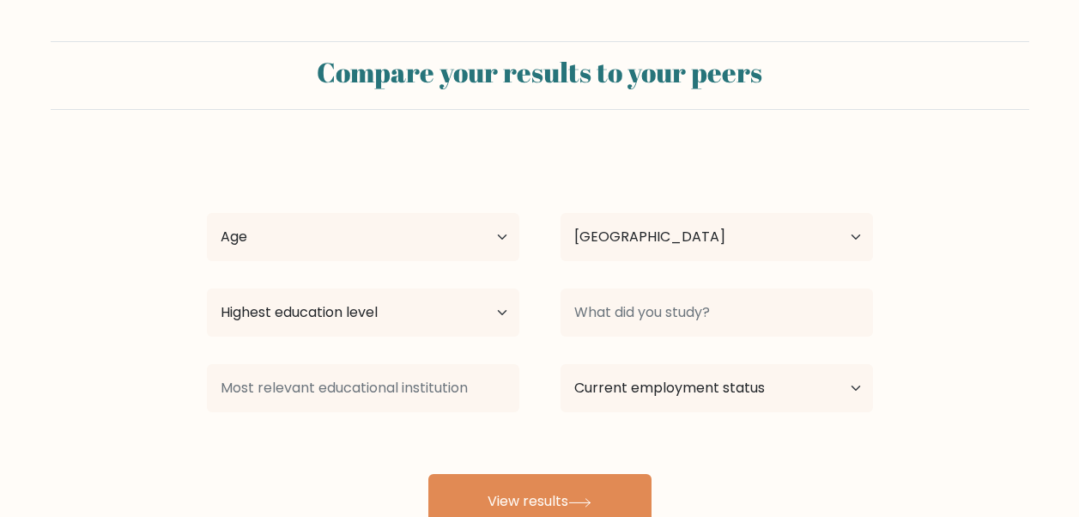
select select "US"
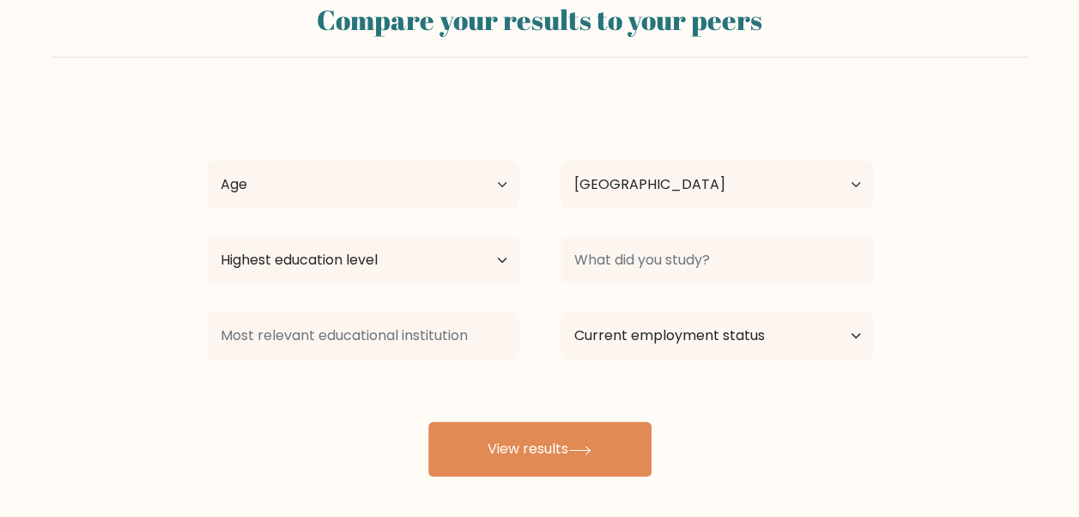
scroll to position [57, 0]
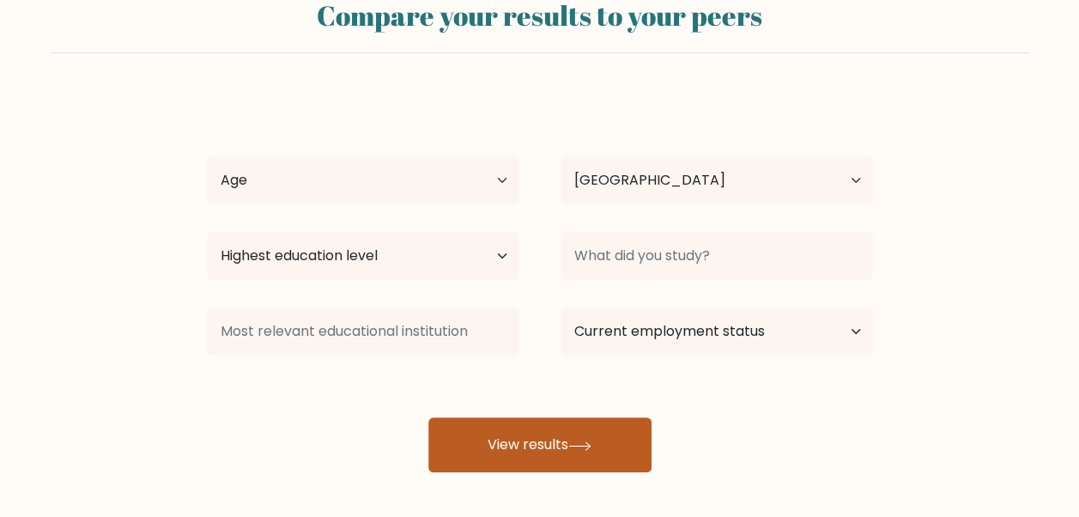
click at [591, 441] on icon at bounding box center [579, 445] width 23 height 9
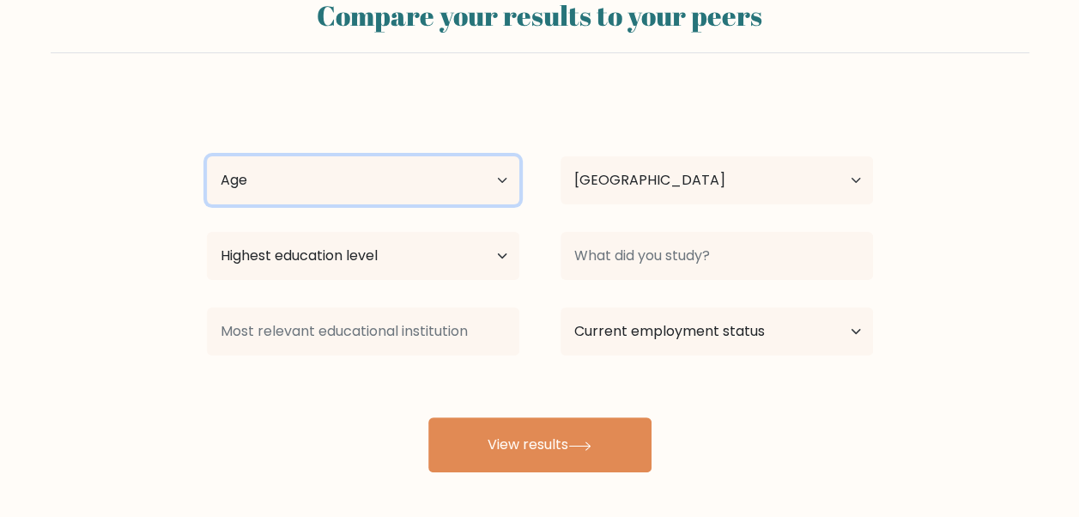
click at [404, 178] on select "Age Under 18 years old 18-24 years old 25-34 years old 35-44 years old 45-54 ye…" at bounding box center [363, 180] width 312 height 48
select select "35_44"
click at [207, 156] on select "Age Under 18 years old 18-24 years old 25-34 years old 35-44 years old 45-54 ye…" at bounding box center [363, 180] width 312 height 48
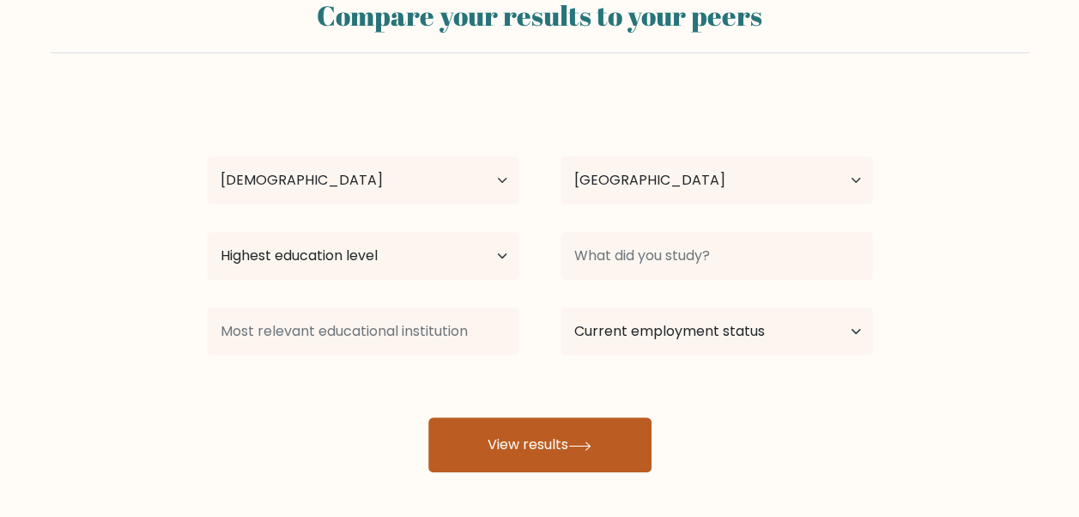
click at [498, 441] on button "View results" at bounding box center [539, 444] width 223 height 55
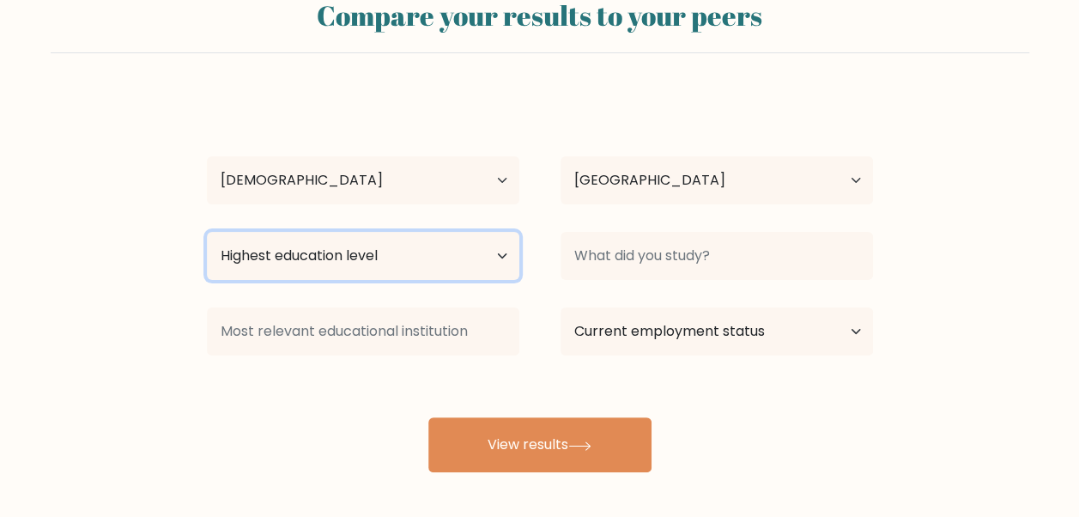
click at [446, 258] on select "Highest education level No schooling Primary Lower Secondary Upper Secondary Oc…" at bounding box center [363, 256] width 312 height 48
select select "masters_degree"
click at [207, 232] on select "Highest education level No schooling Primary Lower Secondary Upper Secondary Oc…" at bounding box center [363, 256] width 312 height 48
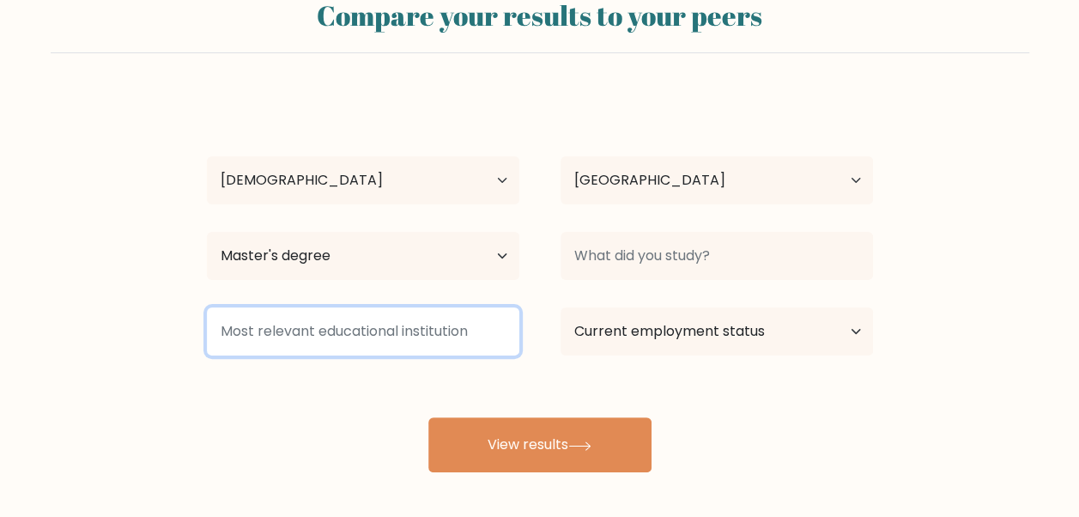
click at [353, 335] on input at bounding box center [363, 331] width 312 height 48
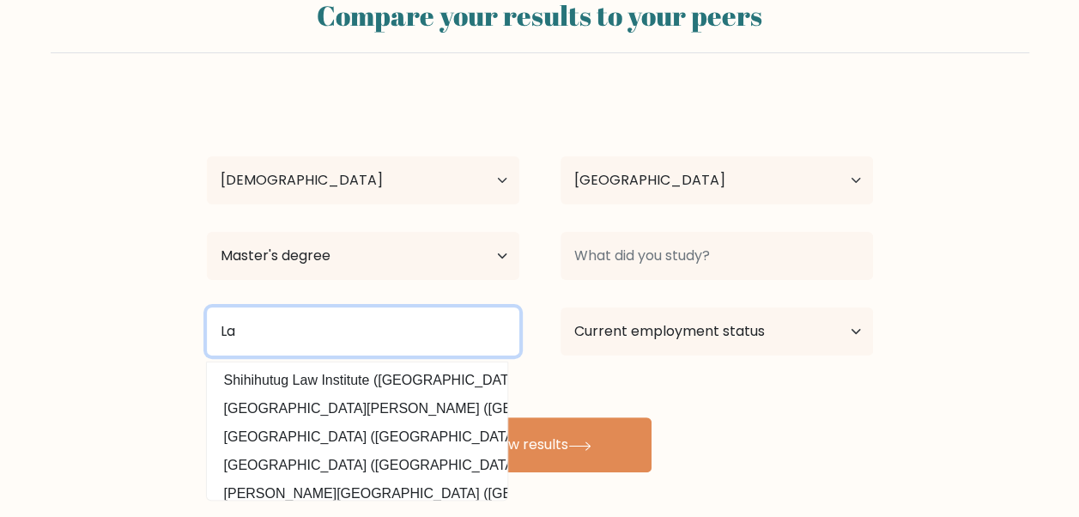
type input "L"
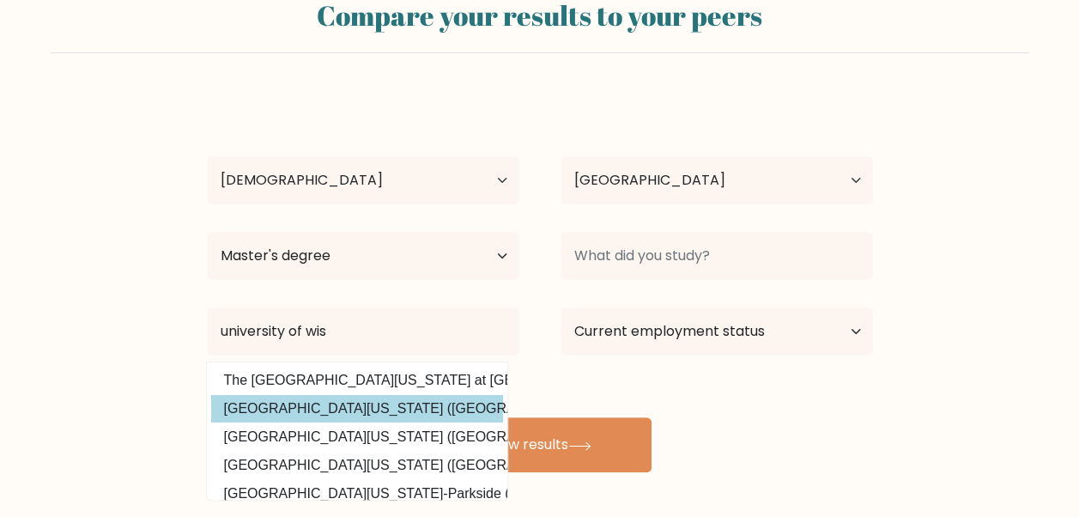
click at [399, 400] on option "University of Wisconsin-Madison (United States)" at bounding box center [357, 408] width 292 height 27
type input "[GEOGRAPHIC_DATA][US_STATE]"
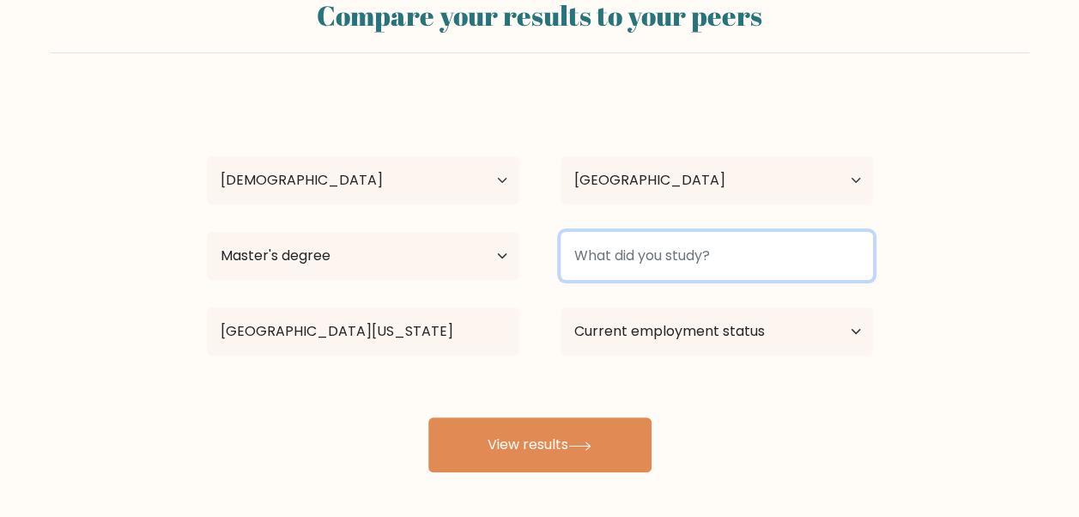
click at [698, 254] on input at bounding box center [716, 256] width 312 height 48
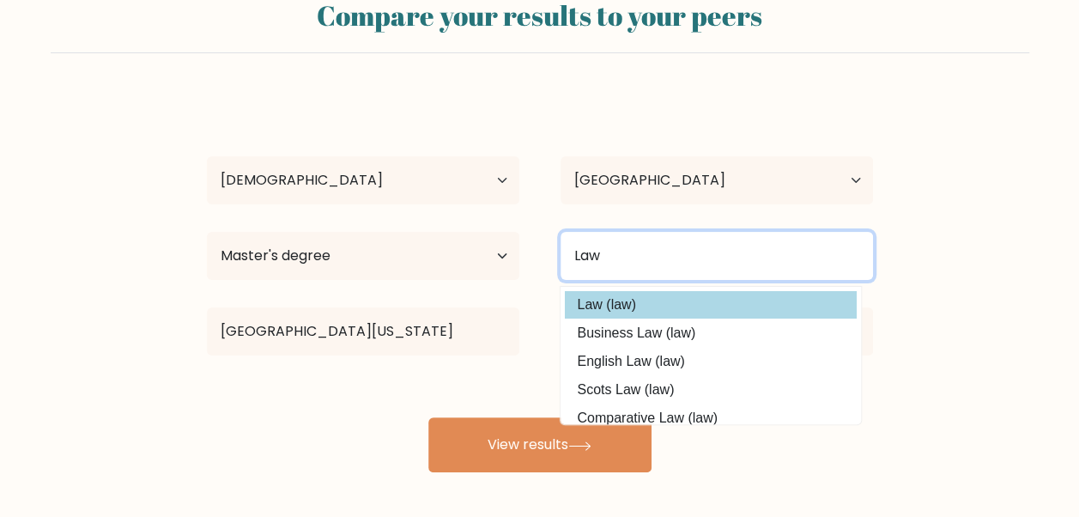
type input "Law"
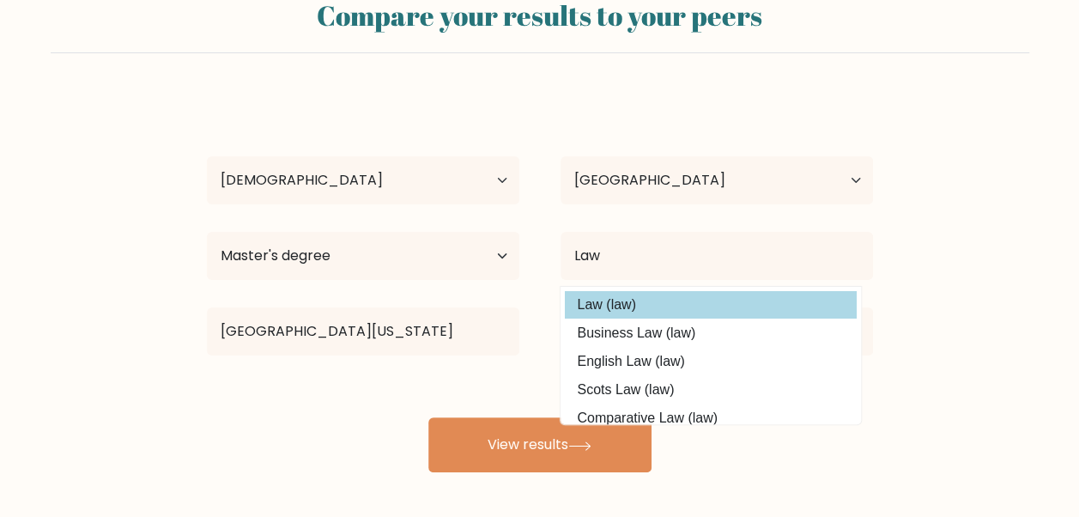
click at [617, 307] on option "Law (law)" at bounding box center [711, 304] width 292 height 27
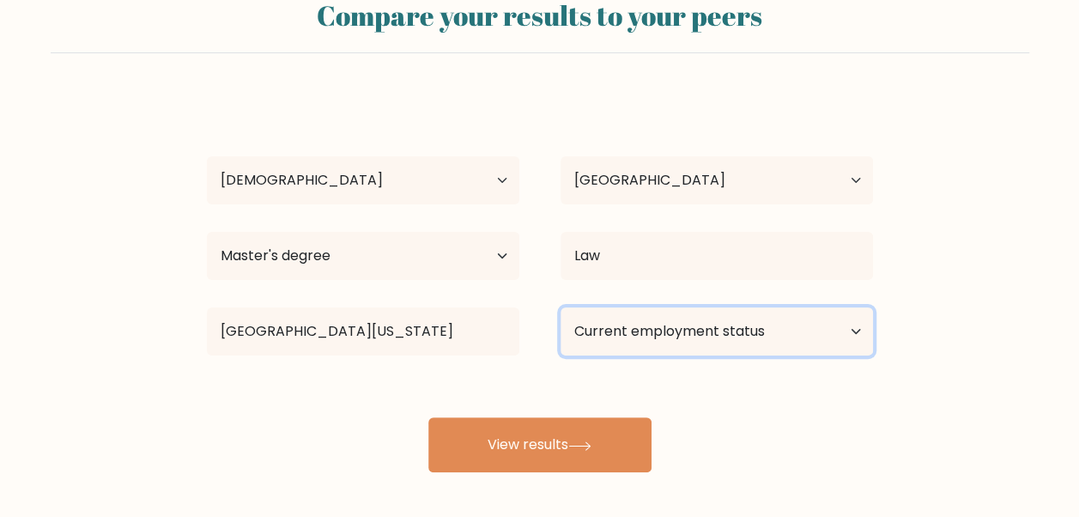
click at [648, 326] on select "Current employment status Employed Student Retired Other / prefer not to answer" at bounding box center [716, 331] width 312 height 48
select select "employed"
click at [560, 307] on select "Current employment status Employed Student Retired Other / prefer not to answer" at bounding box center [716, 331] width 312 height 48
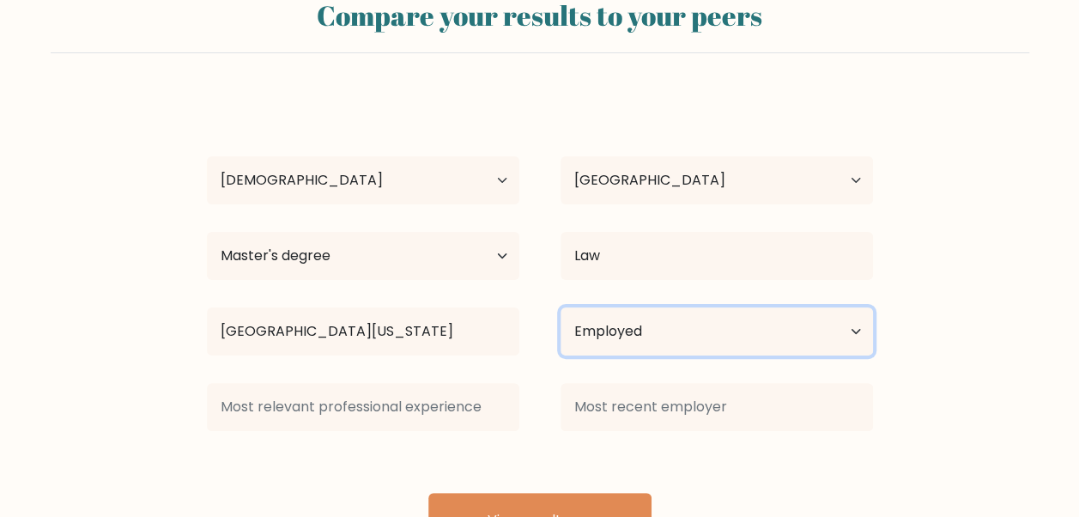
scroll to position [134, 0]
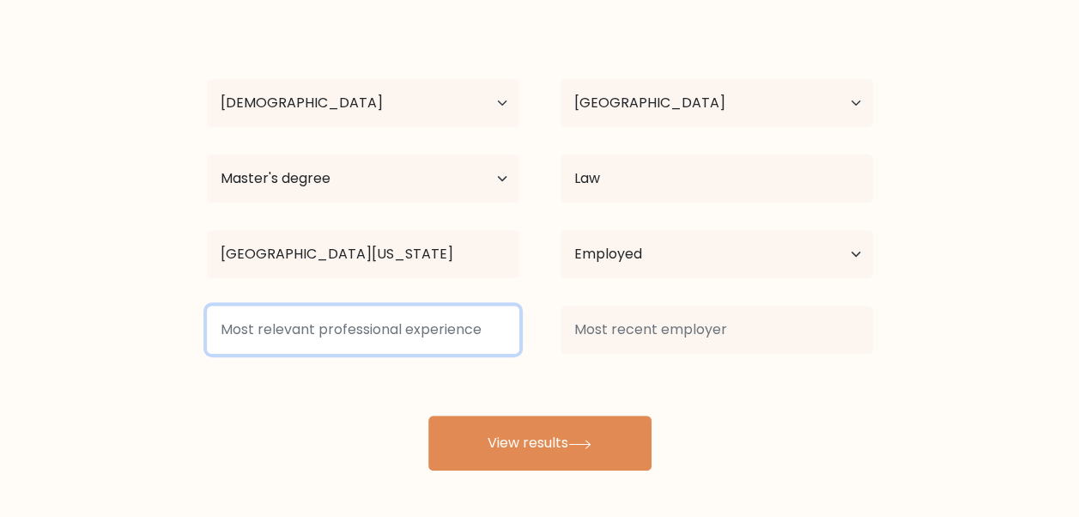
click at [489, 323] on input at bounding box center [363, 329] width 312 height 48
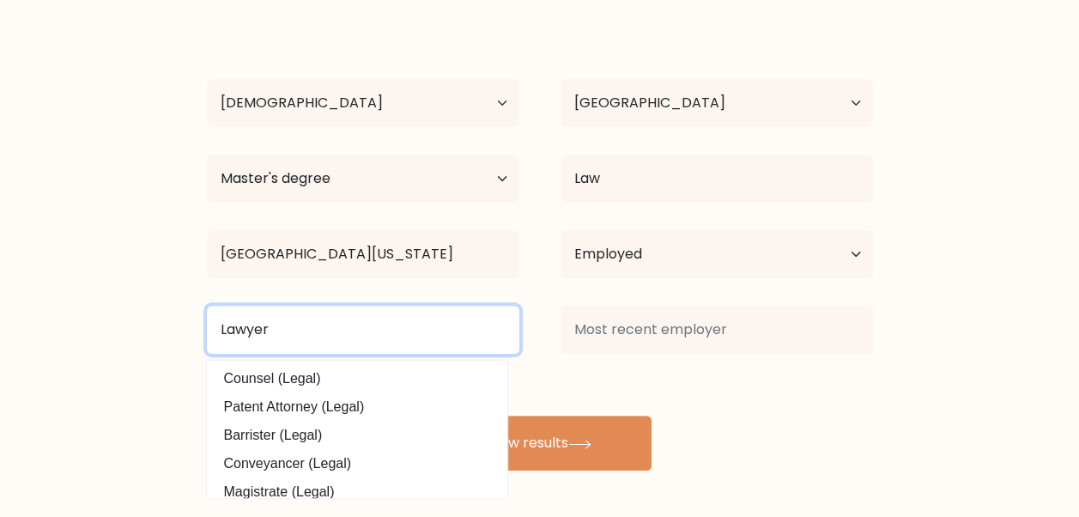
type input "Lawyer"
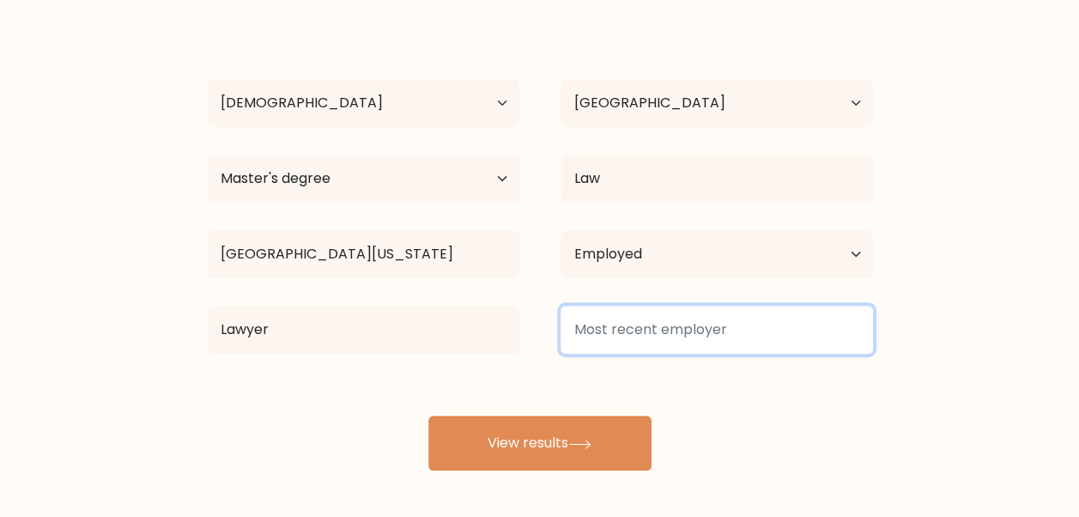
click at [583, 334] on input at bounding box center [716, 329] width 312 height 48
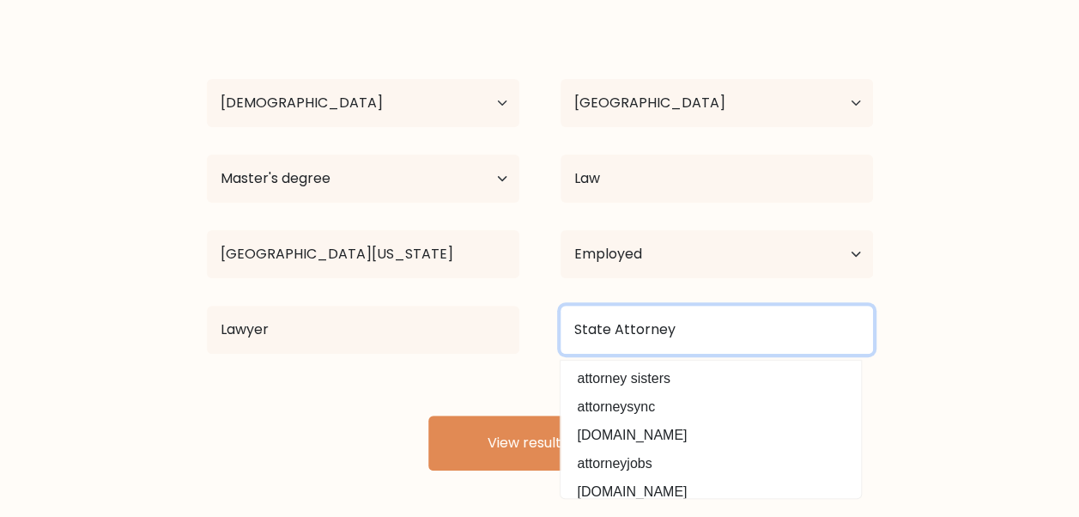
type input "State Attorney"
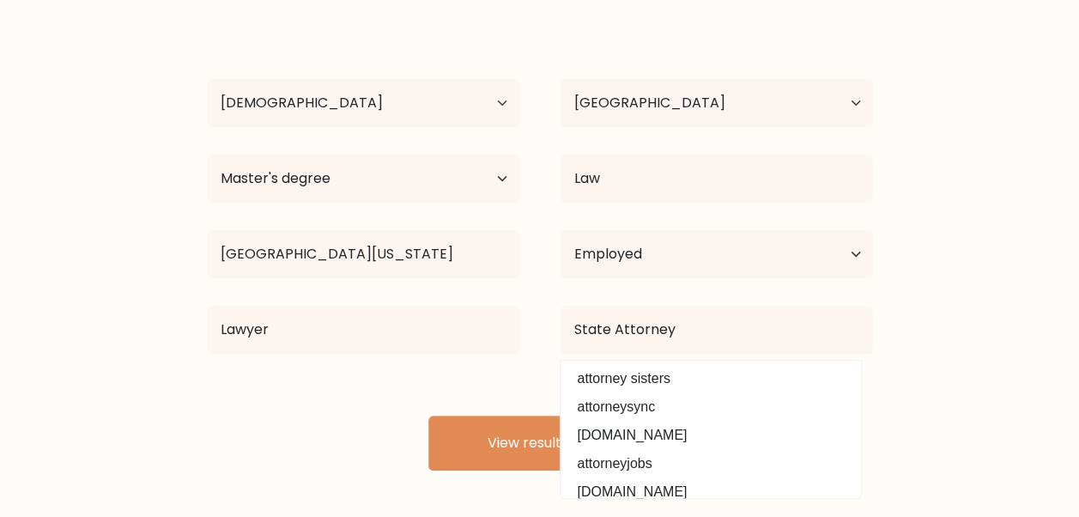
click at [413, 396] on div "john dawson Age Under 18 years old 18-24 years old 25-34 years old 35-44 years …" at bounding box center [539, 243] width 686 height 453
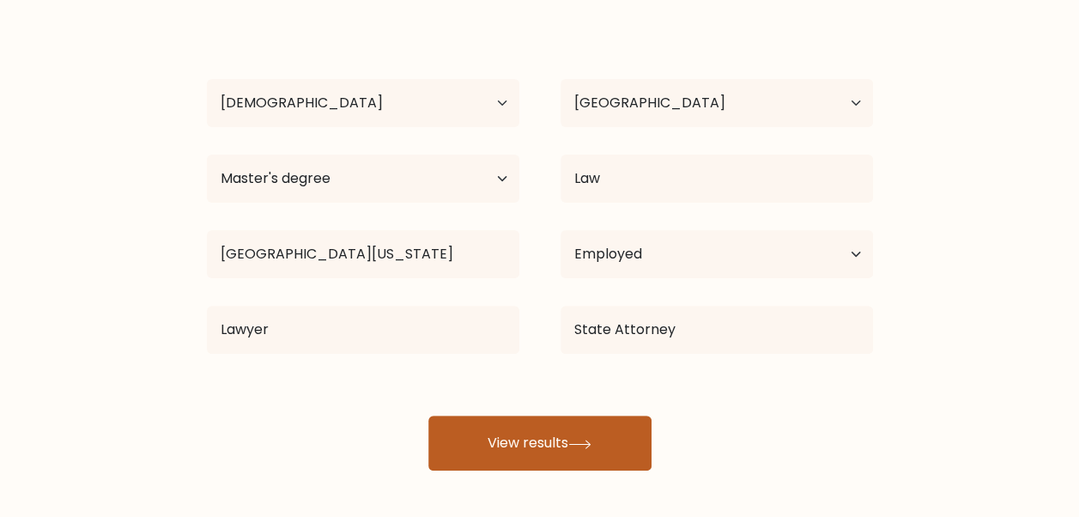
click at [523, 444] on button "View results" at bounding box center [539, 442] width 223 height 55
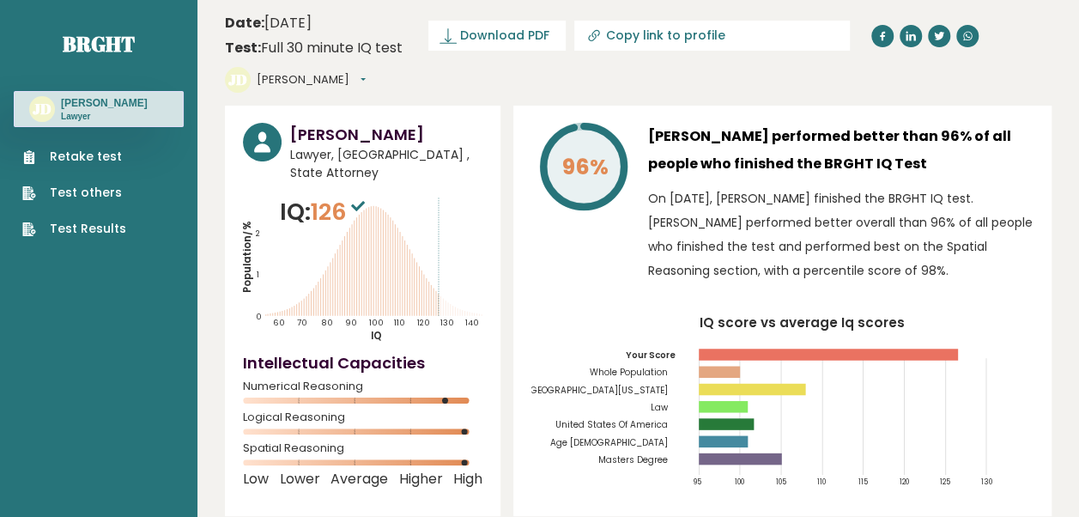
click at [82, 228] on link "Test Results" at bounding box center [74, 229] width 104 height 18
